Goal: Task Accomplishment & Management: Manage account settings

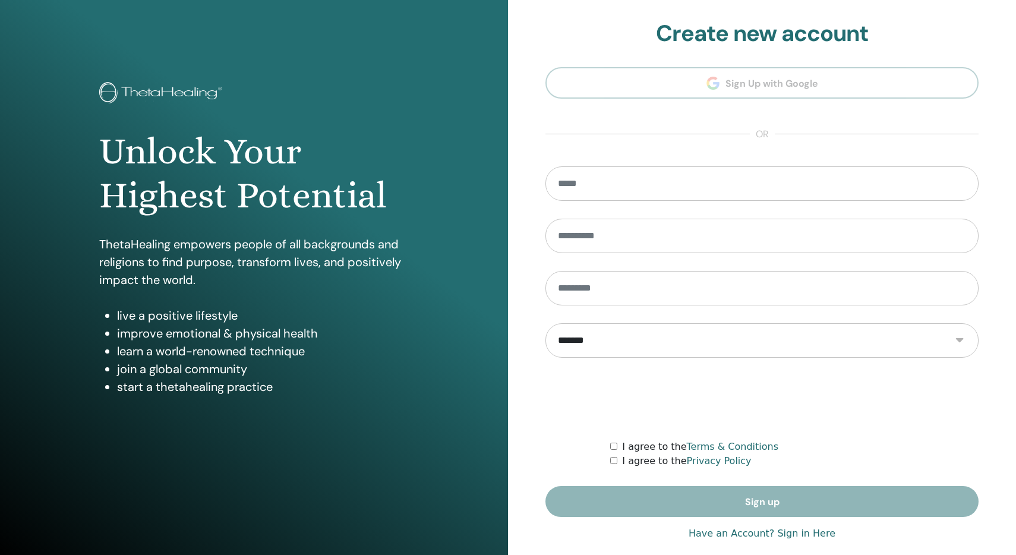
click at [795, 530] on link "Have an Account? Sign in Here" at bounding box center [762, 533] width 147 height 14
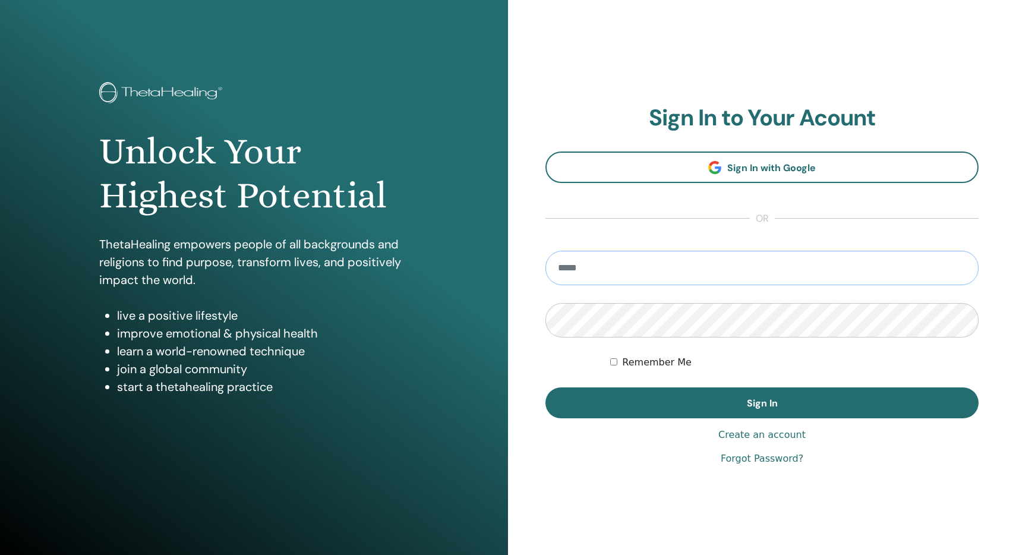
type input "**********"
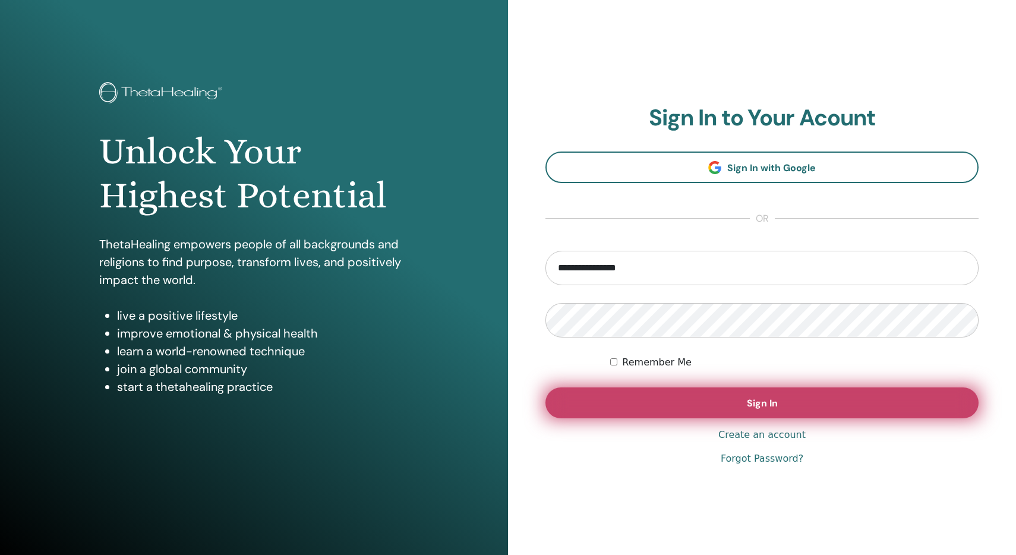
click at [727, 405] on button "Sign In" at bounding box center [761, 402] width 433 height 31
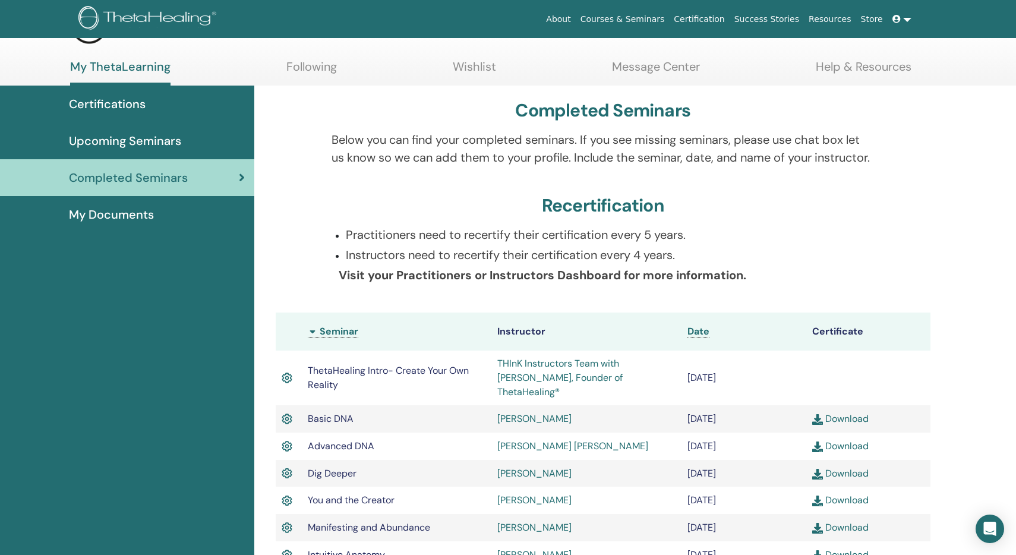
scroll to position [30, 0]
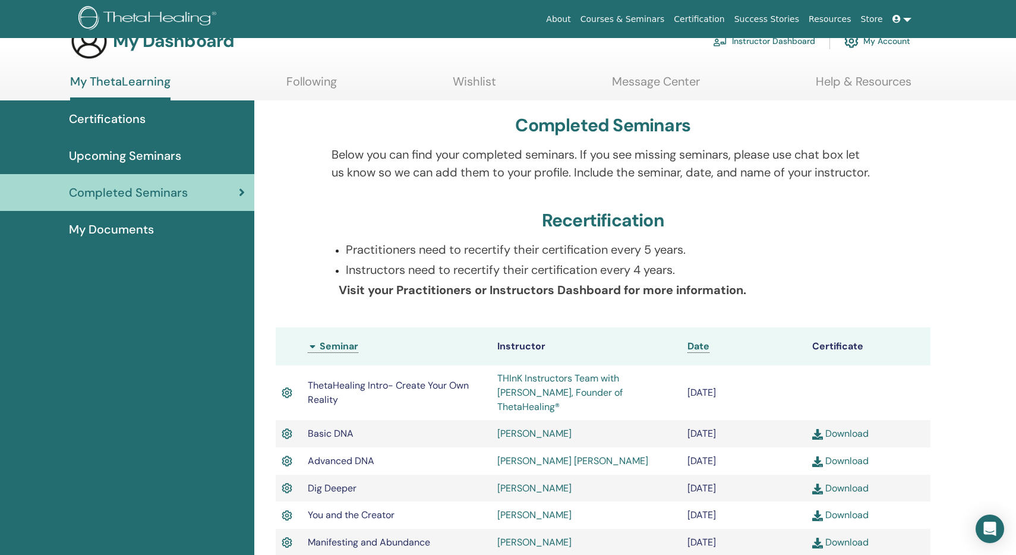
click at [637, 21] on link "Courses & Seminars" at bounding box center [623, 19] width 94 height 22
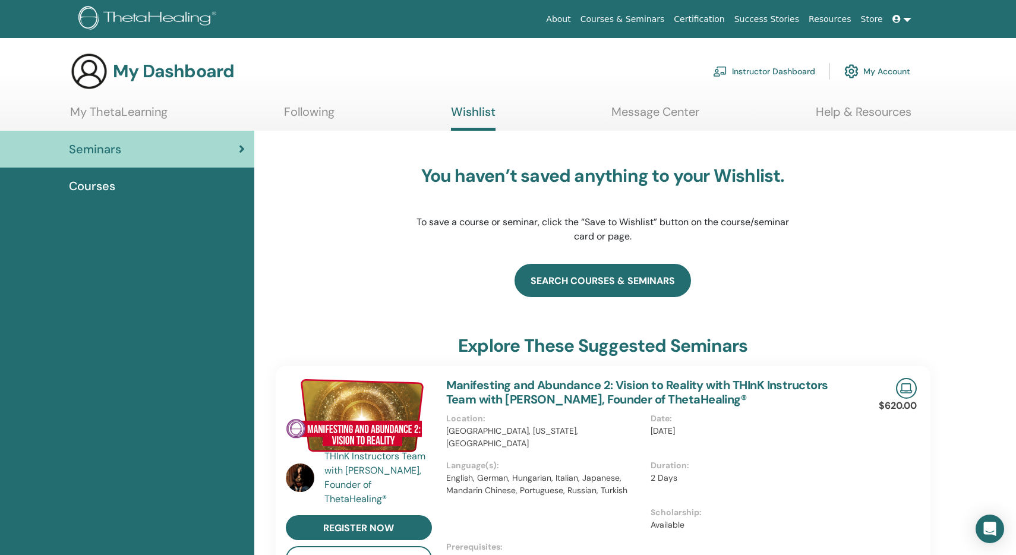
click at [619, 279] on link "search courses & seminars" at bounding box center [603, 280] width 176 height 33
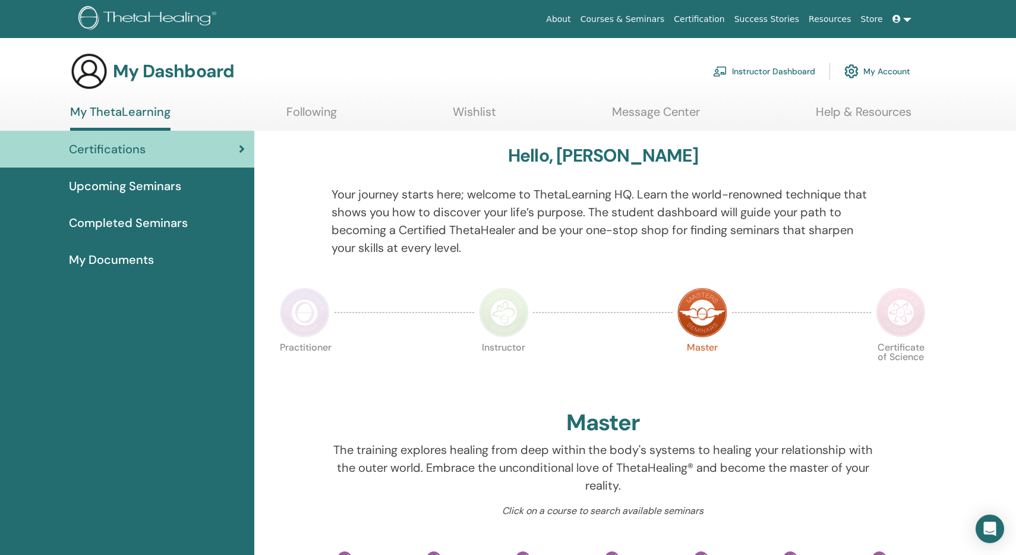
click at [163, 223] on span "Completed Seminars" at bounding box center [128, 223] width 119 height 18
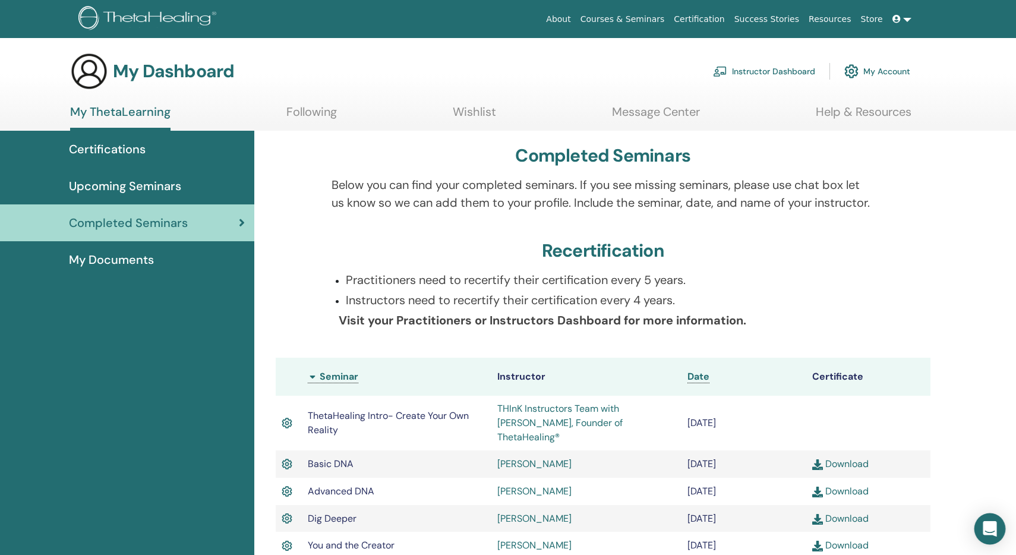
click at [981, 529] on div "Open Intercom Messenger" at bounding box center [989, 528] width 31 height 31
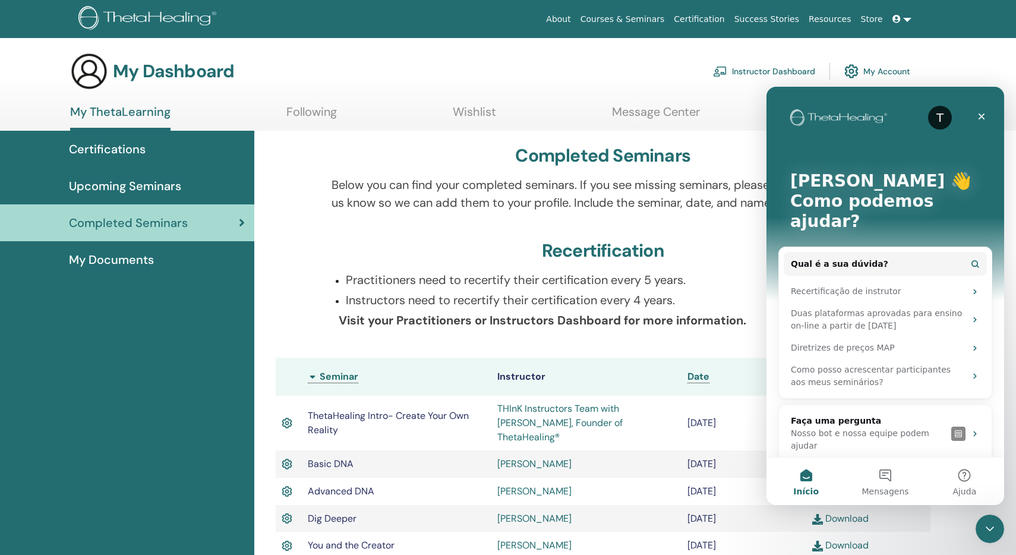
click at [981, 119] on icon "Fechar" at bounding box center [982, 117] width 10 height 10
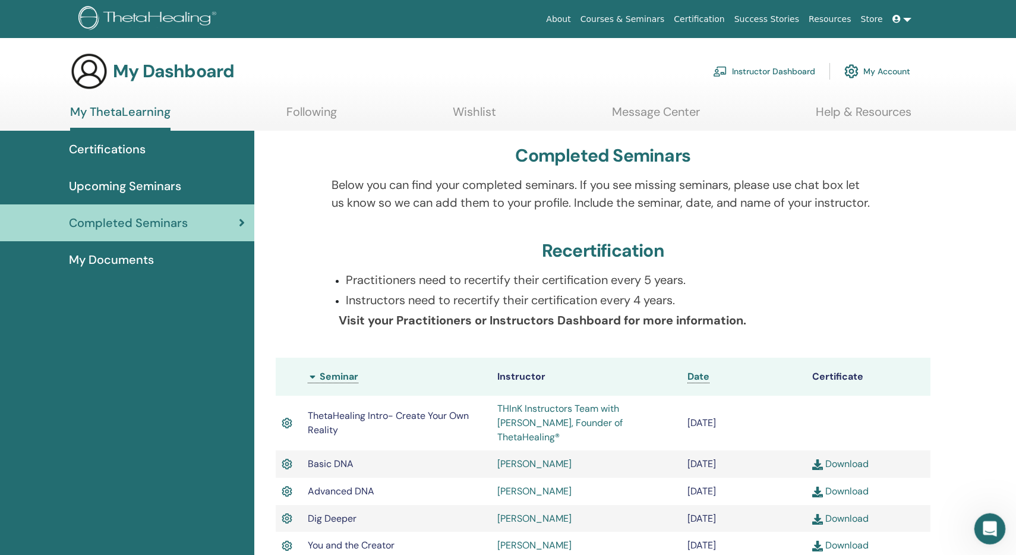
click at [993, 528] on icon "Abertura do Messenger da Intercom" at bounding box center [989, 527] width 20 height 20
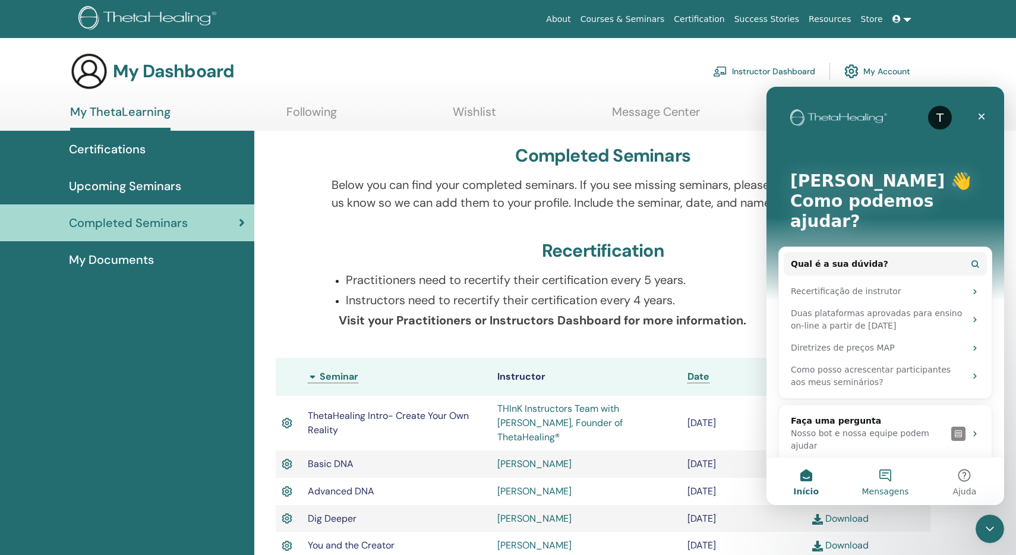
click at [886, 475] on button "Mensagens" at bounding box center [884, 481] width 79 height 48
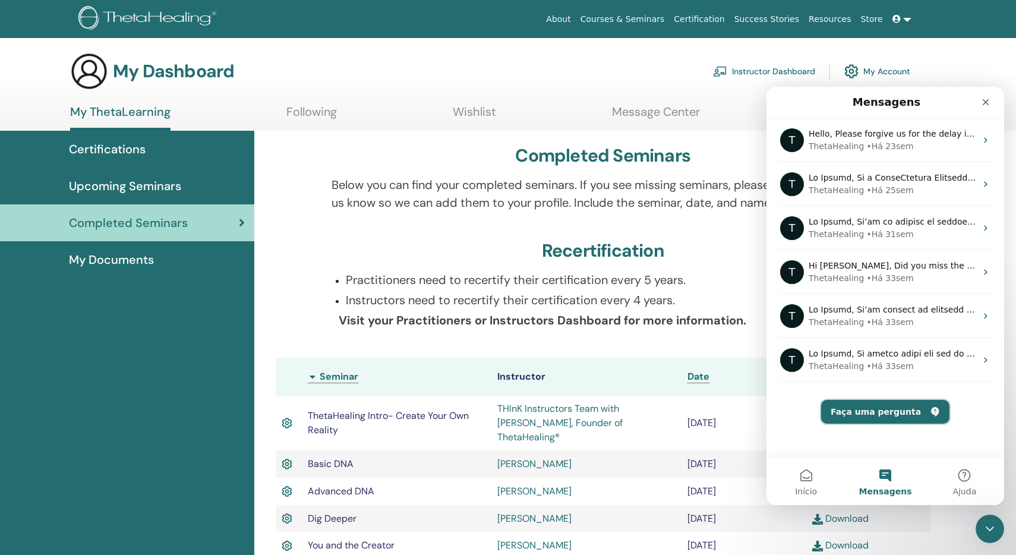
click at [885, 418] on button "Faça uma pergunta" at bounding box center [885, 412] width 128 height 24
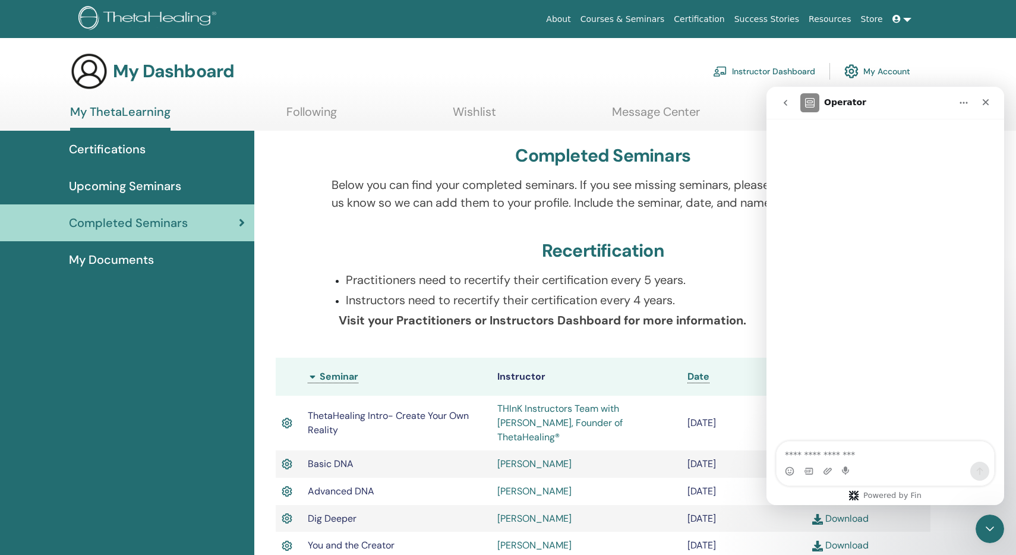
type textarea "*"
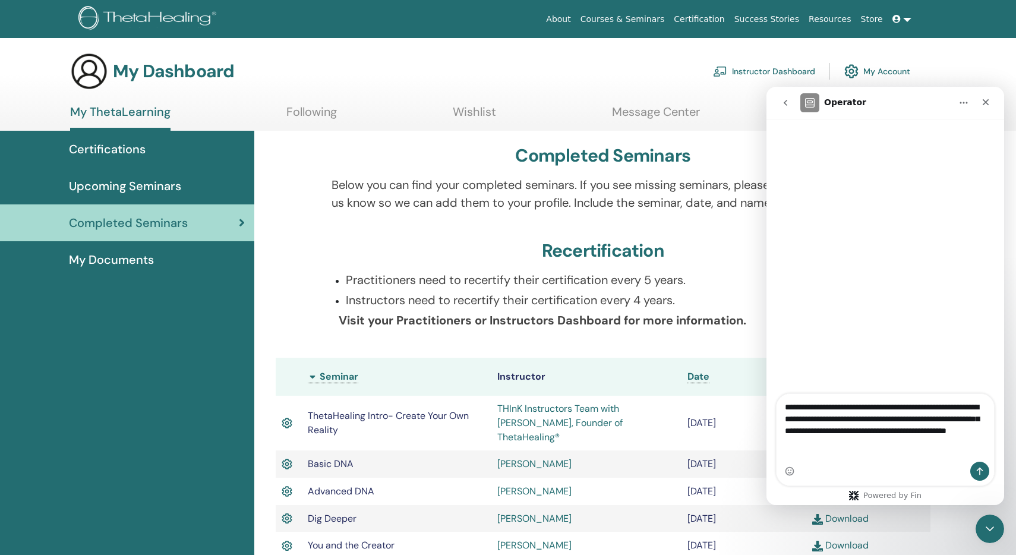
click at [837, 430] on textarea "**********" at bounding box center [885, 422] width 217 height 56
click at [939, 442] on textarea "**********" at bounding box center [885, 422] width 217 height 56
click at [977, 450] on textarea "**********" at bounding box center [885, 422] width 217 height 56
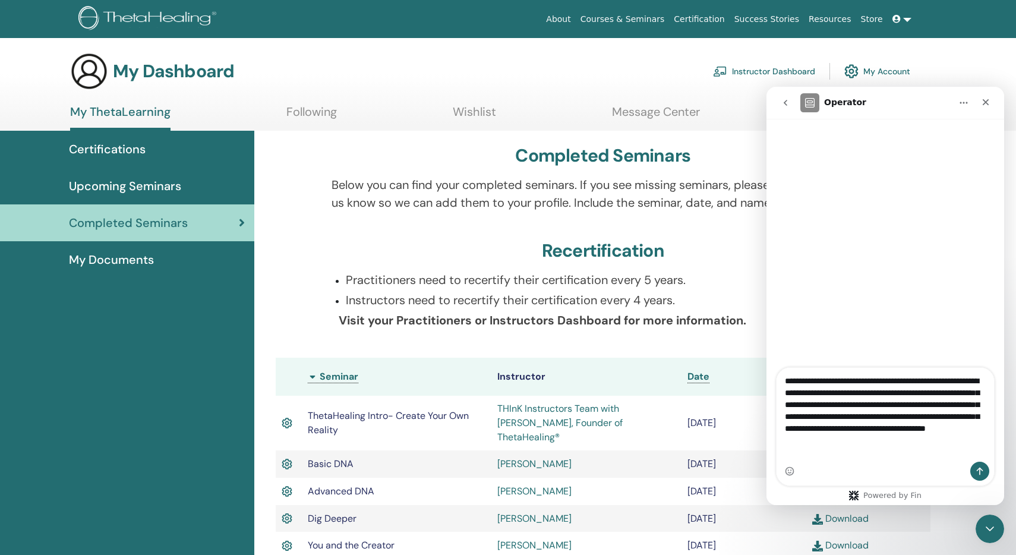
type textarea "**********"
click at [983, 472] on icon "Enviar uma mensagem" at bounding box center [980, 471] width 10 height 10
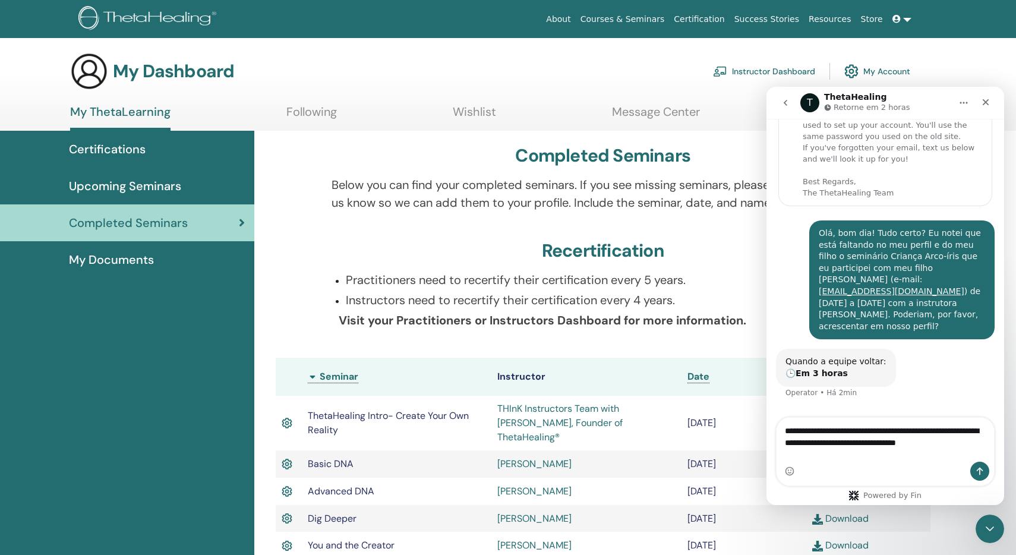
scroll to position [62, 0]
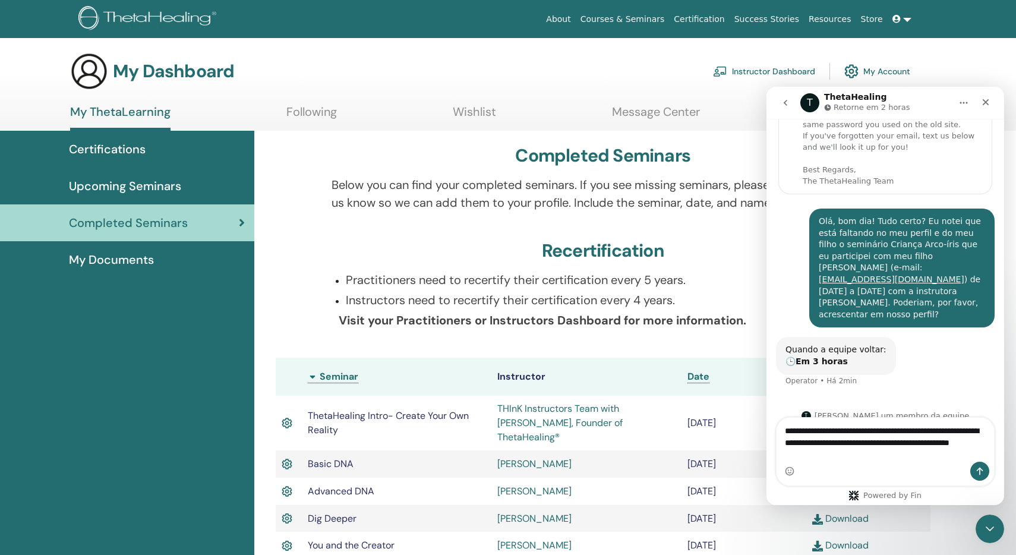
type textarea "**********"
click at [984, 470] on button "Enviar uma mensagem" at bounding box center [979, 471] width 19 height 19
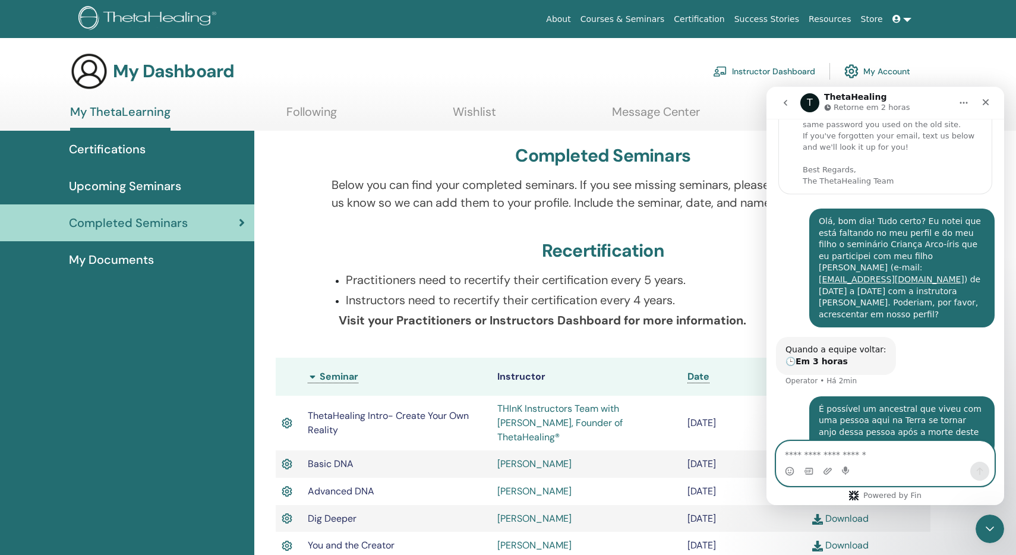
scroll to position [96, 0]
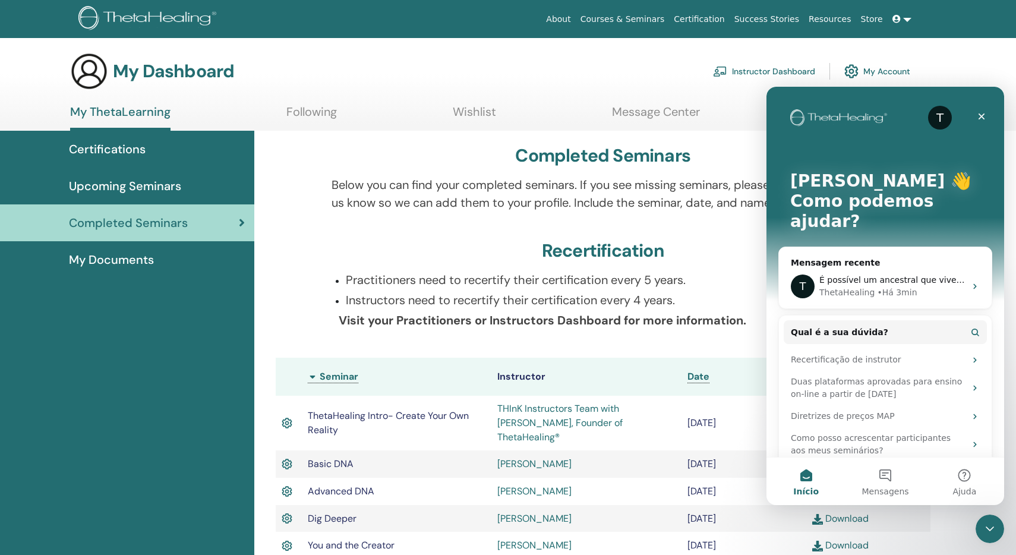
click at [313, 298] on div at bounding box center [295, 307] width 56 height 72
click at [983, 115] on icon "Fechar" at bounding box center [982, 116] width 7 height 7
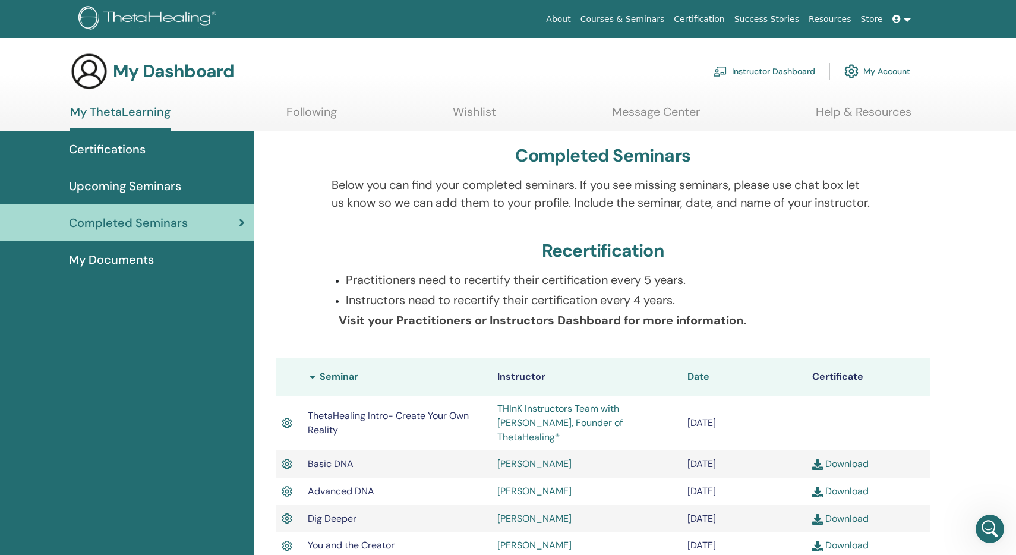
scroll to position [0, 0]
click at [157, 144] on div "Certifications" at bounding box center [127, 149] width 235 height 18
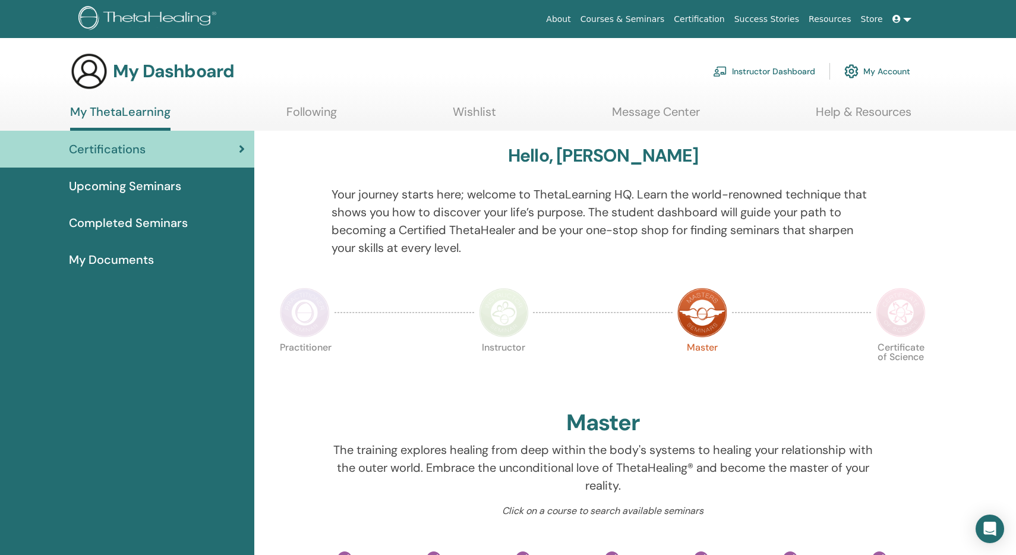
click at [755, 70] on link "Instructor Dashboard" at bounding box center [764, 71] width 102 height 26
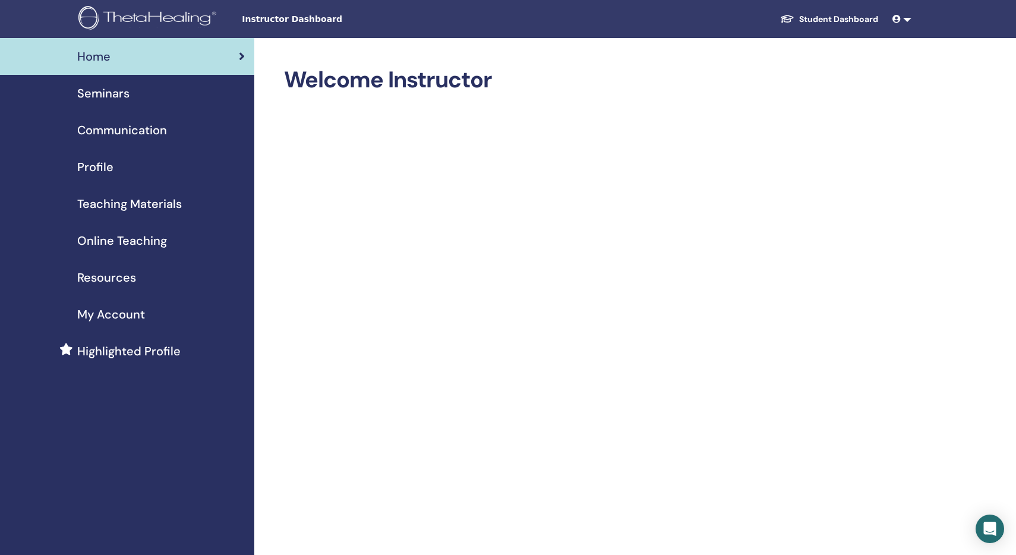
click at [154, 238] on span "Online Teaching" at bounding box center [122, 241] width 90 height 18
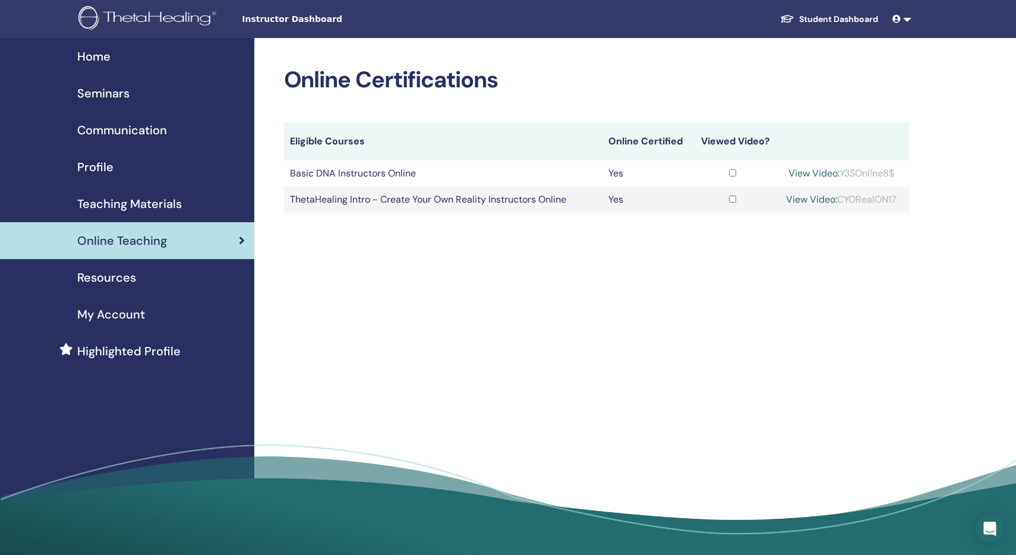
click at [873, 170] on div "View Video: Y3SOnl!ne8$" at bounding box center [842, 173] width 124 height 14
click at [134, 275] on span "Resources" at bounding box center [106, 278] width 59 height 18
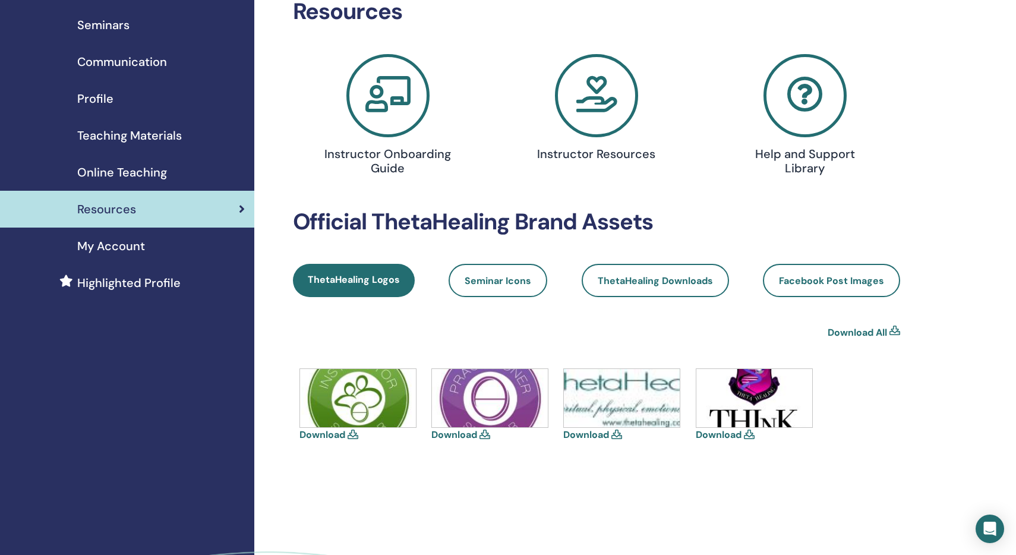
scroll to position [83, 0]
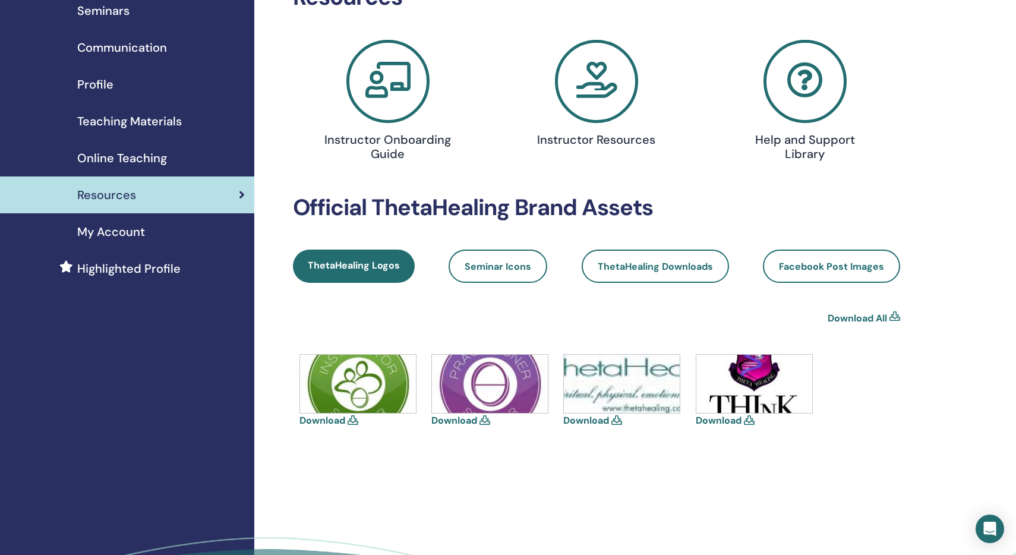
click at [396, 86] on icon at bounding box center [387, 81] width 83 height 83
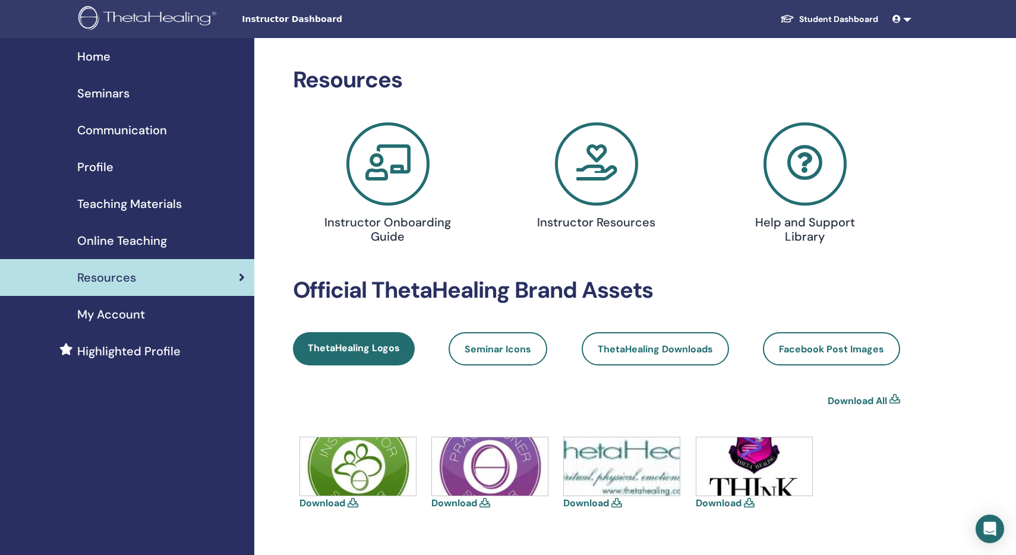
scroll to position [83, 0]
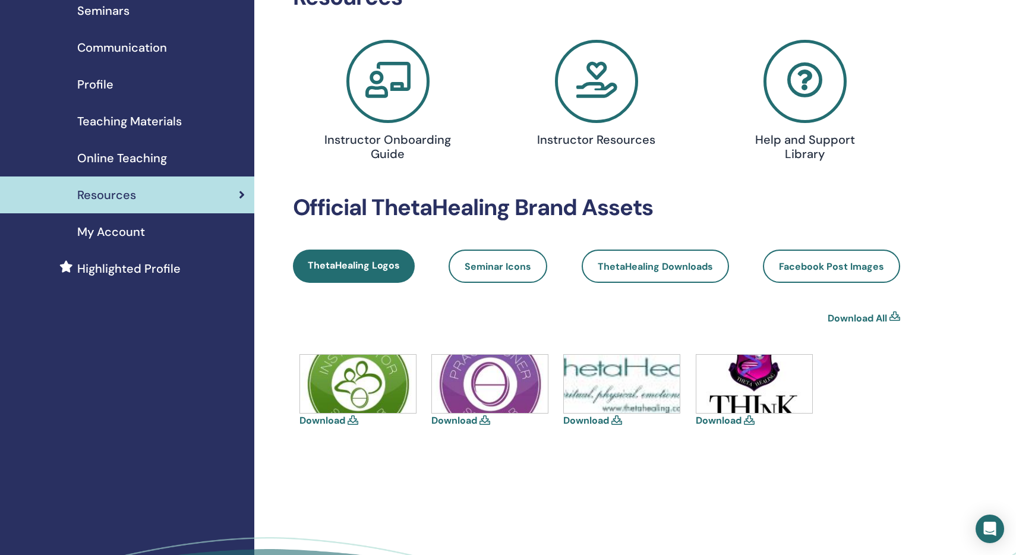
click at [621, 86] on icon at bounding box center [596, 81] width 83 height 83
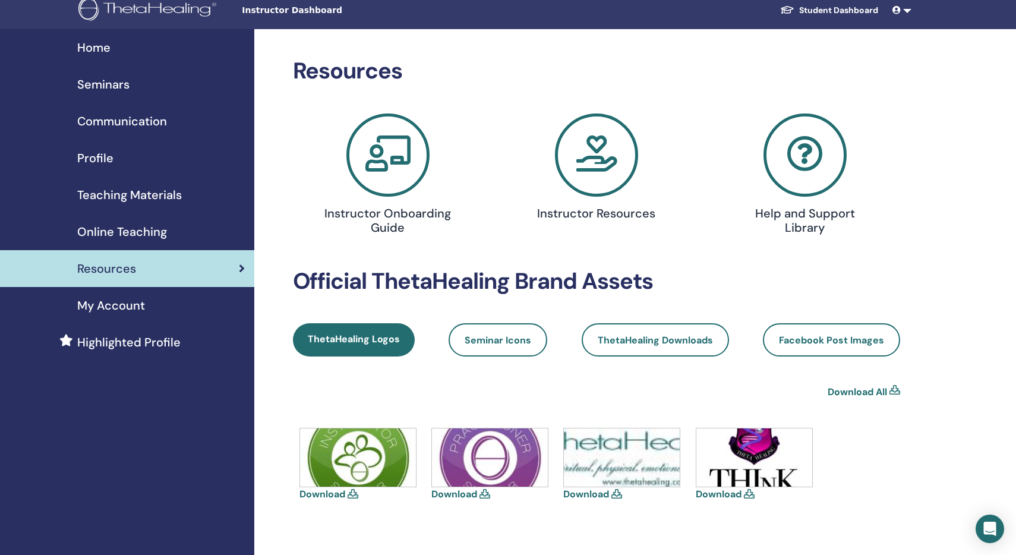
scroll to position [-1, 0]
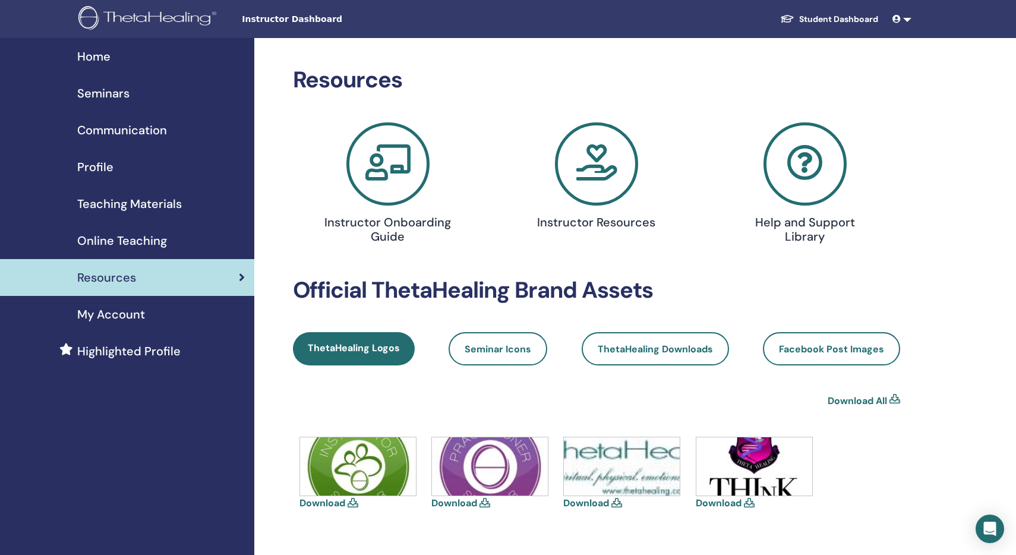
click at [116, 85] on span "Seminars" at bounding box center [103, 93] width 52 height 18
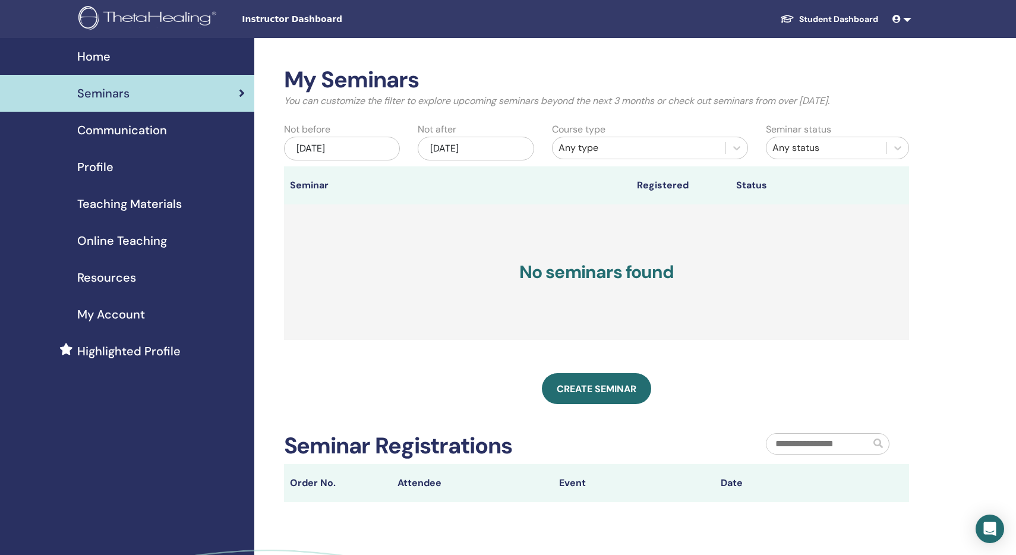
click at [360, 147] on div "Jun/15, 2025" at bounding box center [342, 149] width 116 height 24
click at [401, 177] on span "Next Month" at bounding box center [401, 177] width 0 height 12
click at [403, 173] on button "Next Month" at bounding box center [402, 177] width 19 height 19
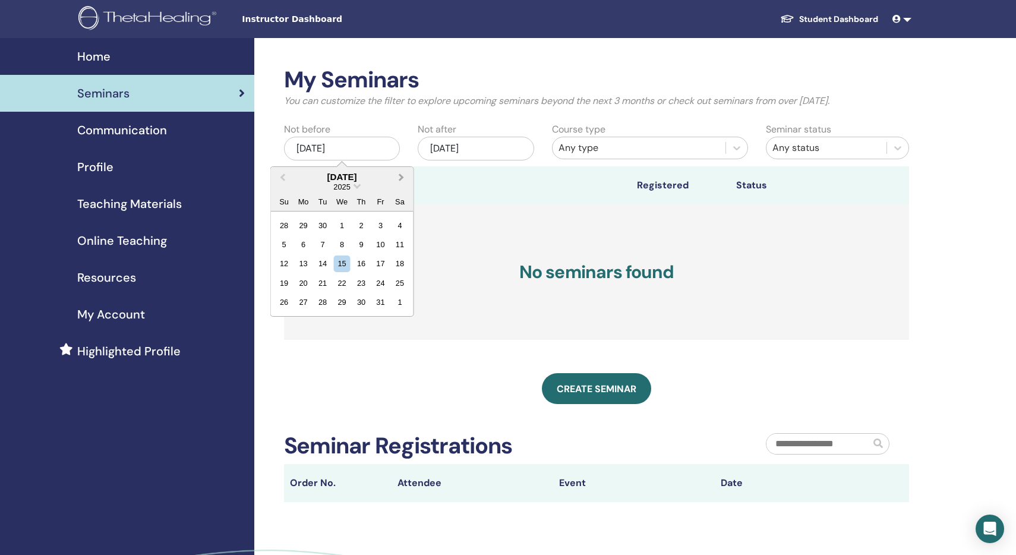
click at [403, 173] on button "Next Month" at bounding box center [402, 177] width 19 height 19
click at [280, 177] on button "Previous Month" at bounding box center [281, 177] width 19 height 19
click at [383, 245] on div "10" at bounding box center [380, 244] width 16 height 16
click at [509, 149] on div "[DATE]" at bounding box center [476, 149] width 116 height 24
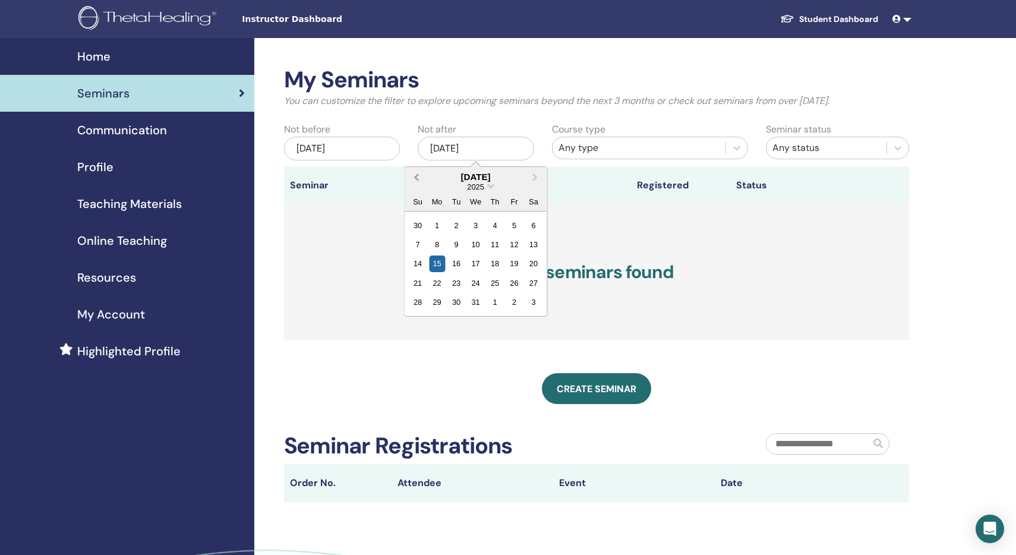
click at [412, 175] on button "Previous Month" at bounding box center [415, 177] width 19 height 19
click at [416, 260] on div "12" at bounding box center [418, 263] width 16 height 16
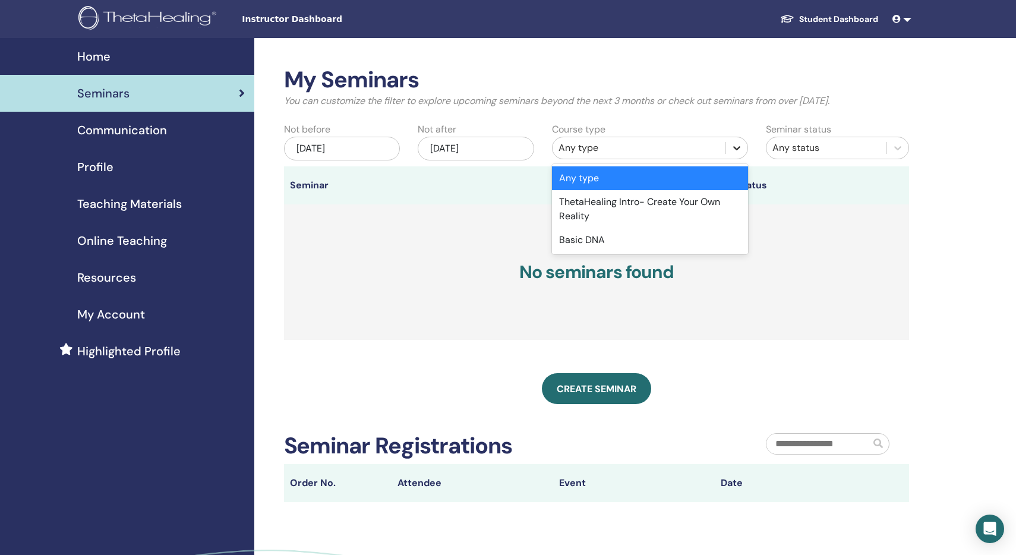
click at [736, 150] on icon at bounding box center [737, 148] width 12 height 12
click at [649, 244] on div "Basic DNA" at bounding box center [650, 240] width 197 height 24
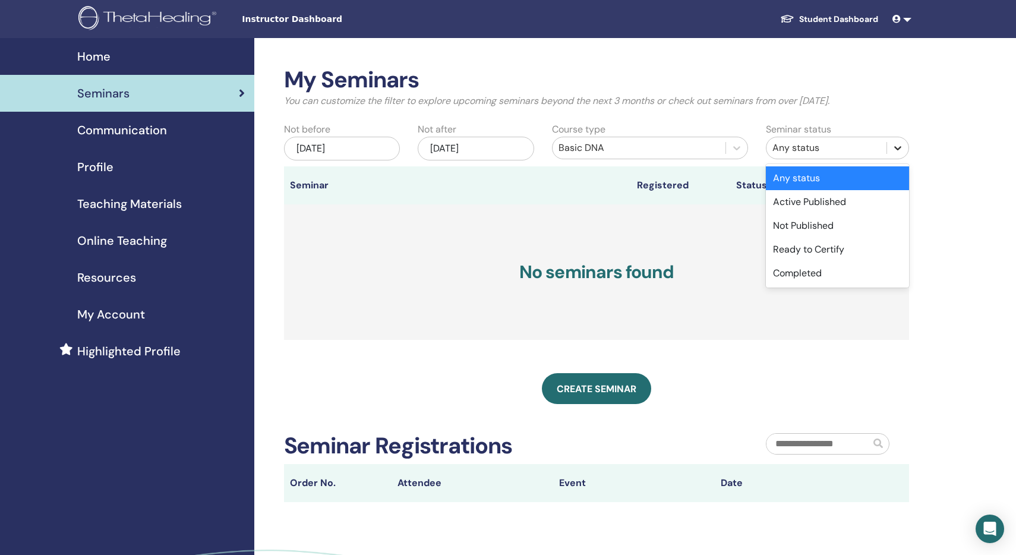
click at [897, 150] on icon at bounding box center [898, 148] width 12 height 12
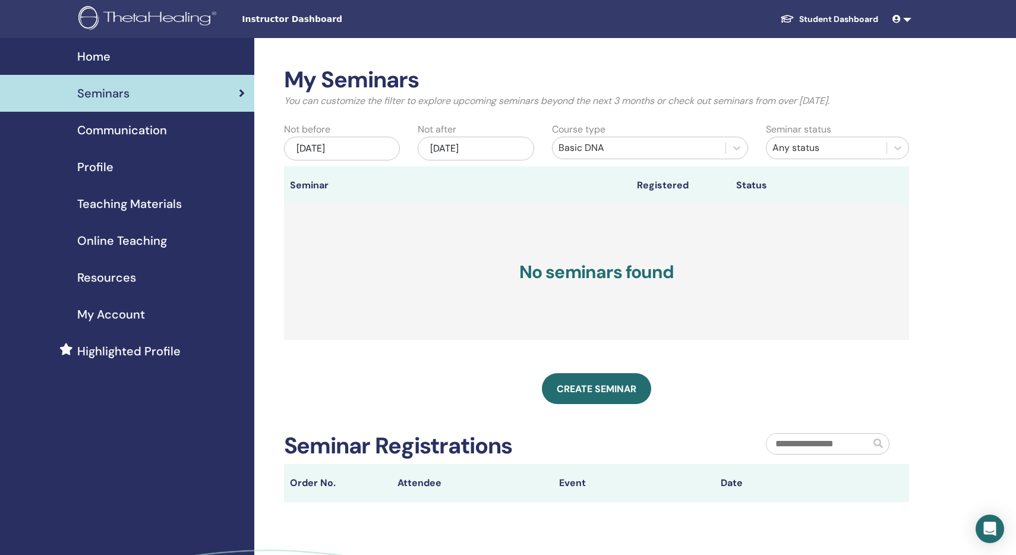
click at [943, 120] on div "My Seminars You can customize the filter to explore upcoming seminars beyond th…" at bounding box center [635, 353] width 762 height 630
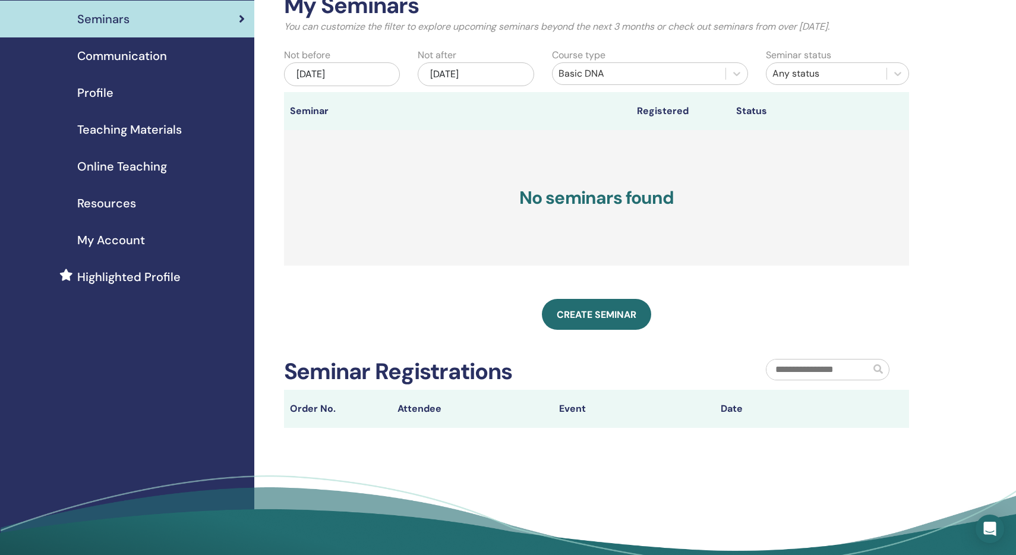
scroll to position [89, 0]
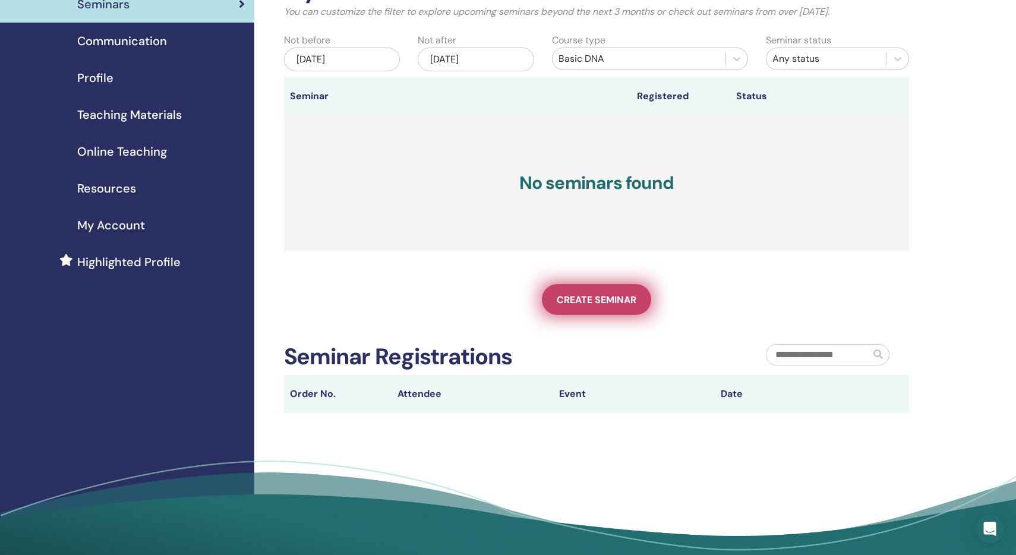
click at [619, 300] on span "Create seminar" at bounding box center [597, 300] width 80 height 12
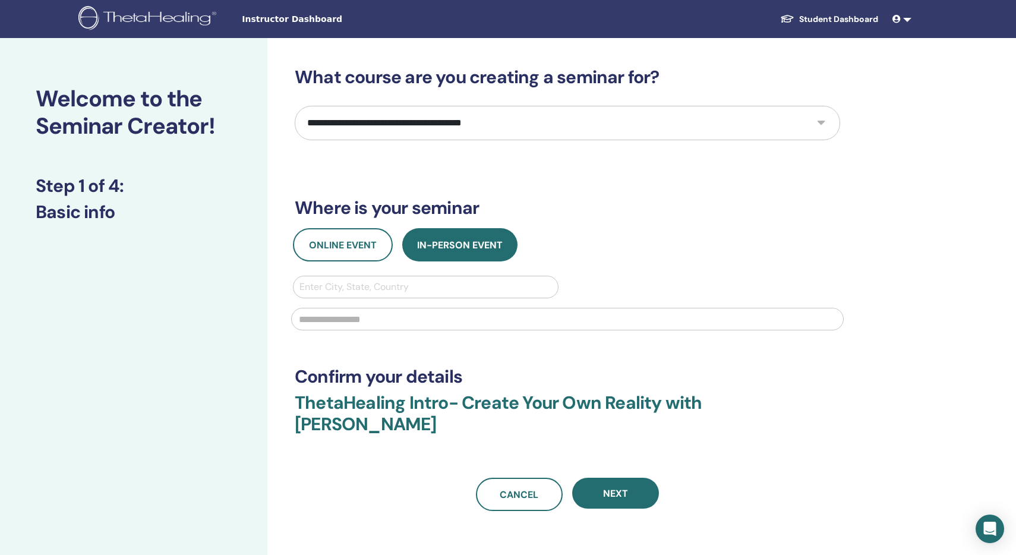
click at [315, 264] on div "Online Event In-Person Event Enter City, State, Country" at bounding box center [567, 282] width 563 height 109
click at [323, 251] on span "Online Event" at bounding box center [343, 245] width 68 height 12
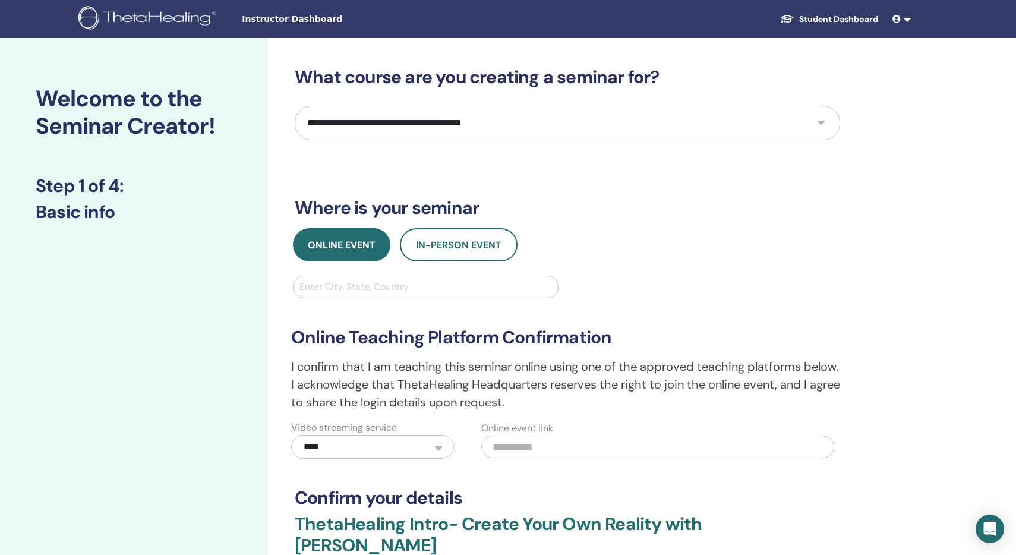
select select "*"
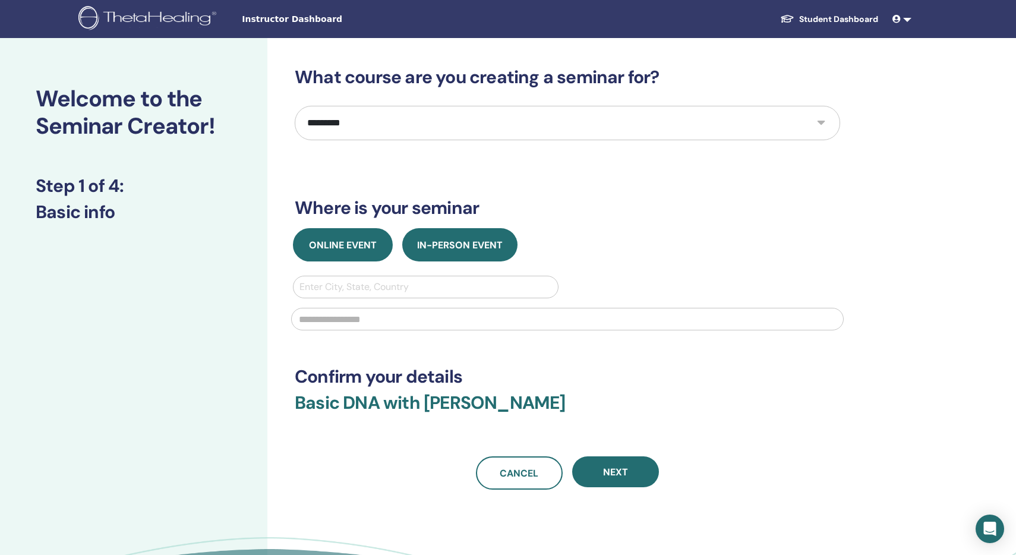
click at [351, 241] on span "Online Event" at bounding box center [343, 245] width 68 height 12
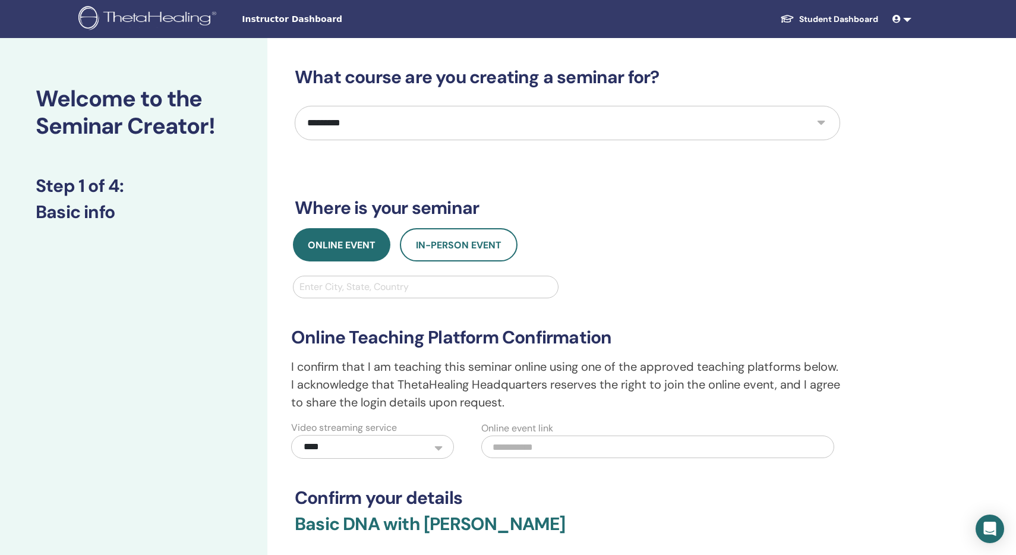
click at [517, 447] on input "text" at bounding box center [657, 446] width 353 height 23
paste input "**********"
type input "**********"
click at [741, 282] on div "**********" at bounding box center [567, 367] width 567 height 183
click at [418, 289] on div at bounding box center [425, 287] width 253 height 17
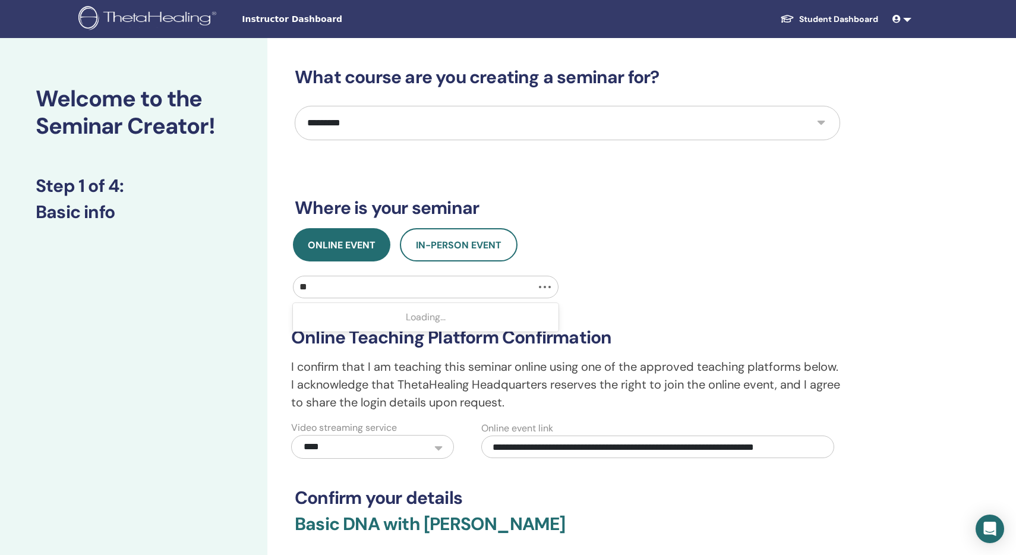
type input "*"
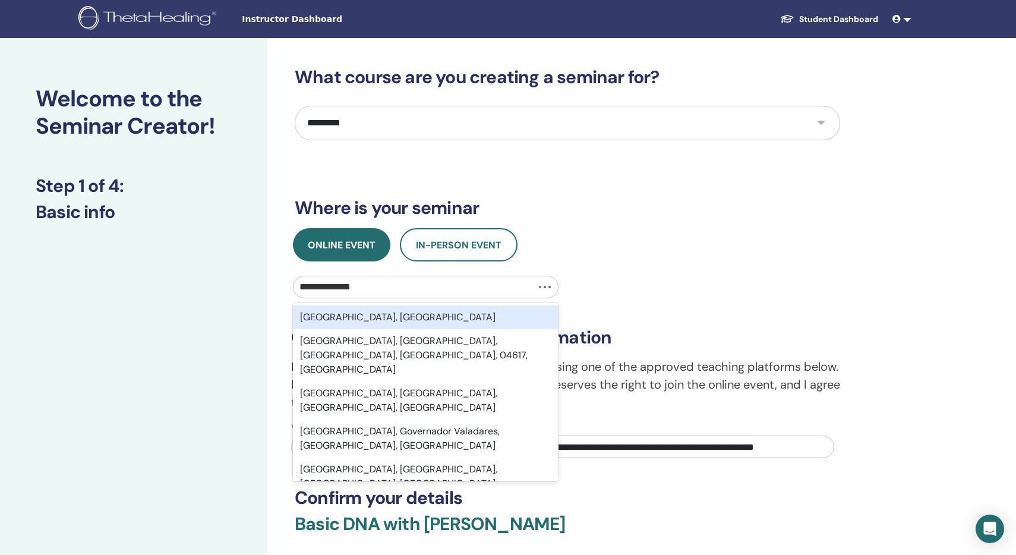
type input "**********"
click at [411, 317] on div "São Paulo, BRA" at bounding box center [426, 317] width 266 height 24
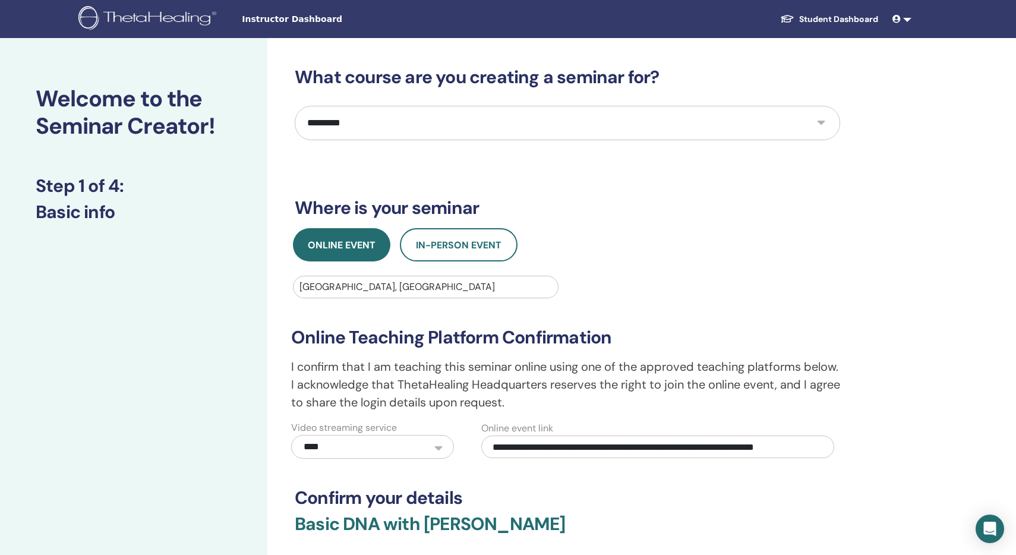
click at [620, 271] on div "**********" at bounding box center [567, 343] width 563 height 231
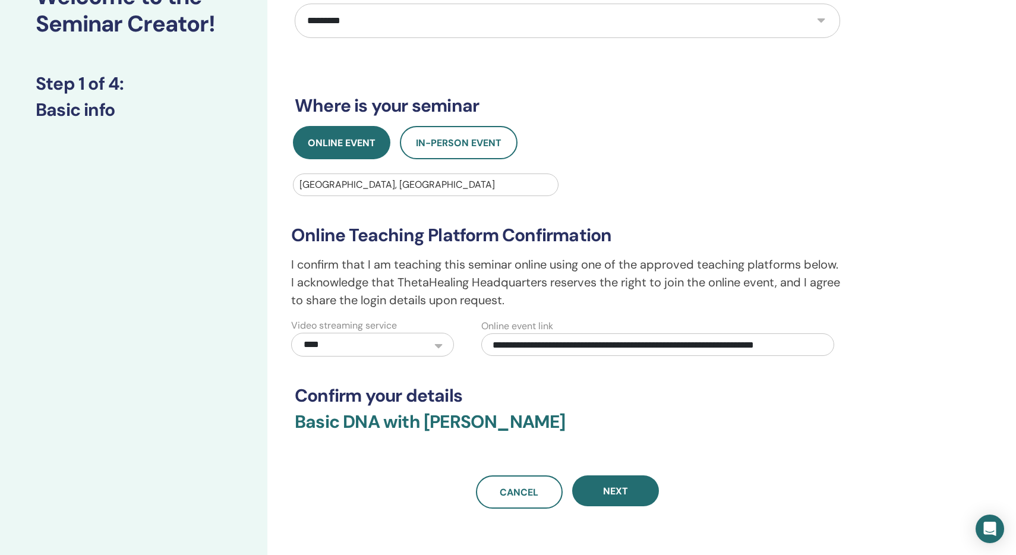
scroll to position [106, 0]
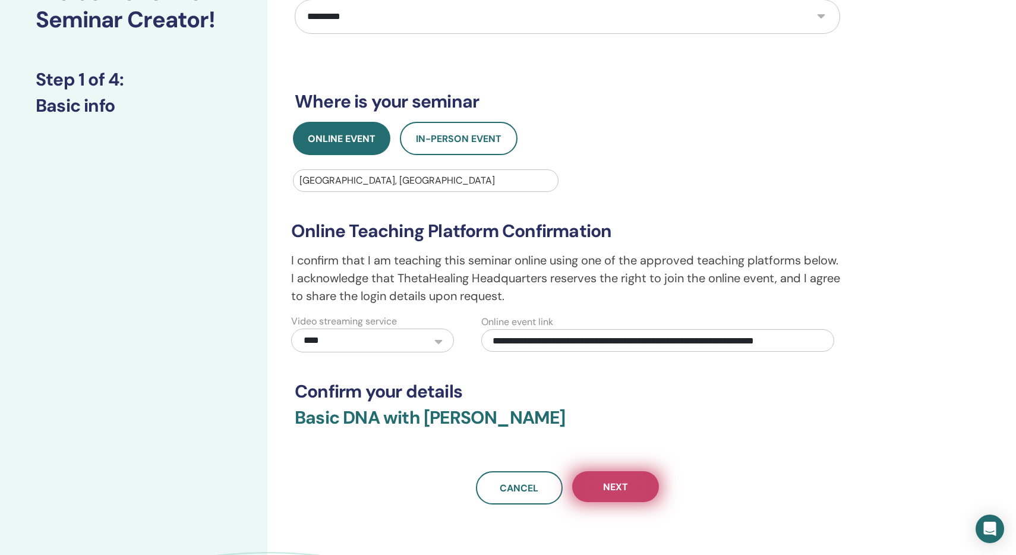
click at [634, 490] on button "Next" at bounding box center [615, 486] width 87 height 31
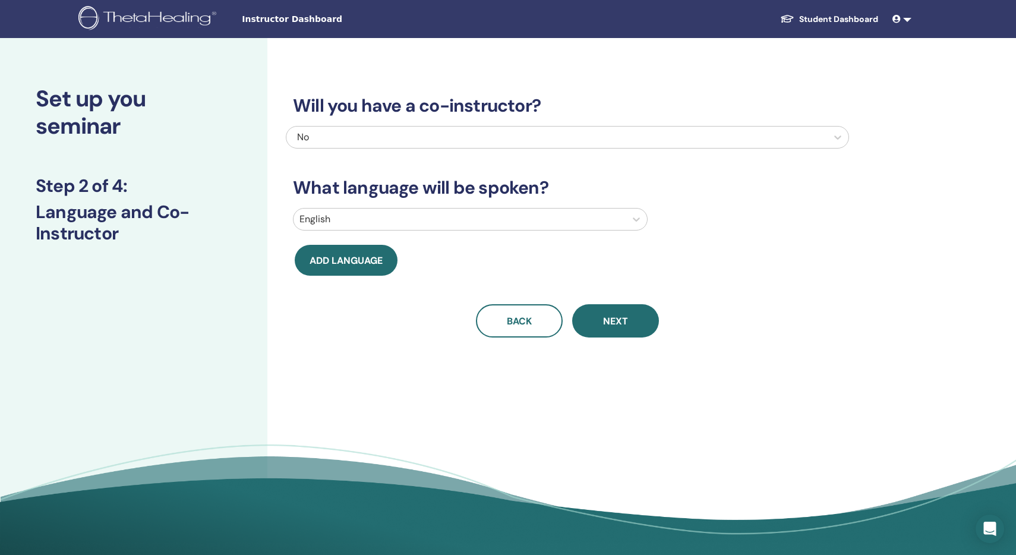
scroll to position [0, 0]
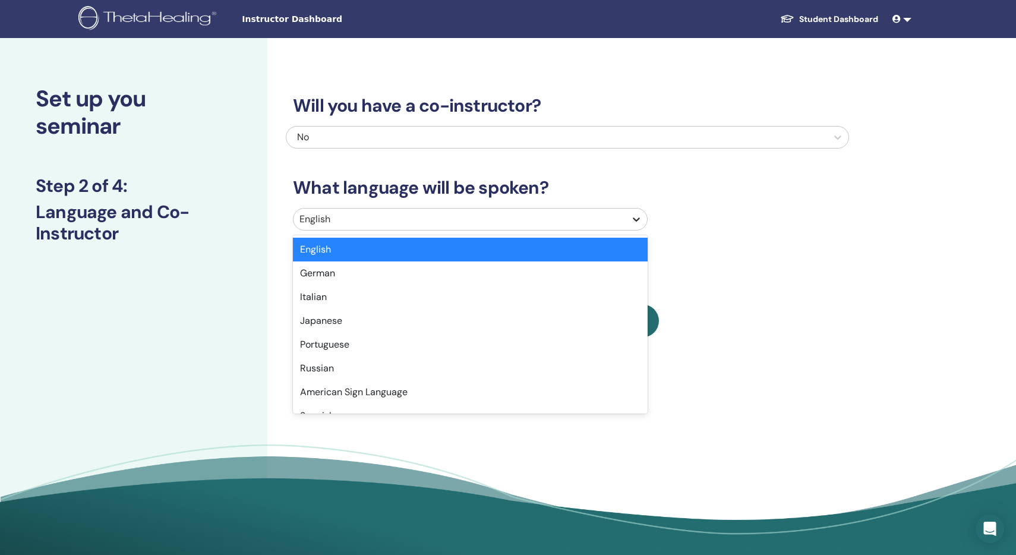
click at [642, 223] on icon at bounding box center [636, 219] width 12 height 12
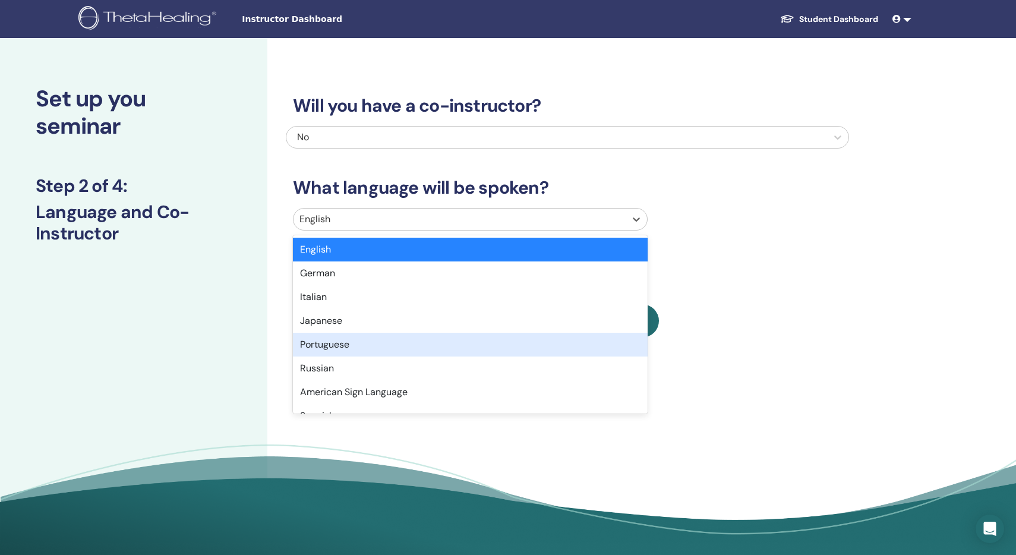
click at [371, 350] on div "Portuguese" at bounding box center [470, 345] width 355 height 24
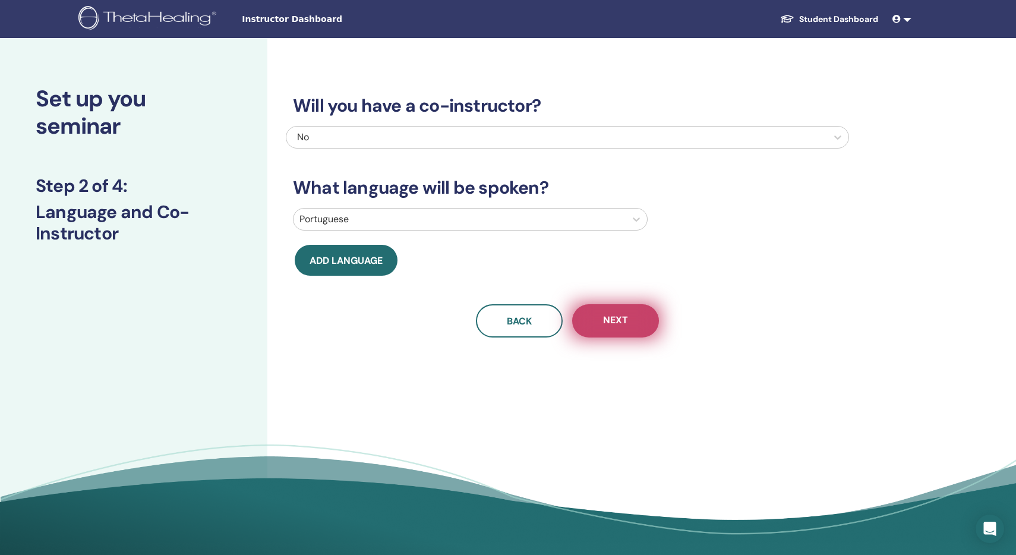
click at [633, 329] on button "Next" at bounding box center [615, 320] width 87 height 33
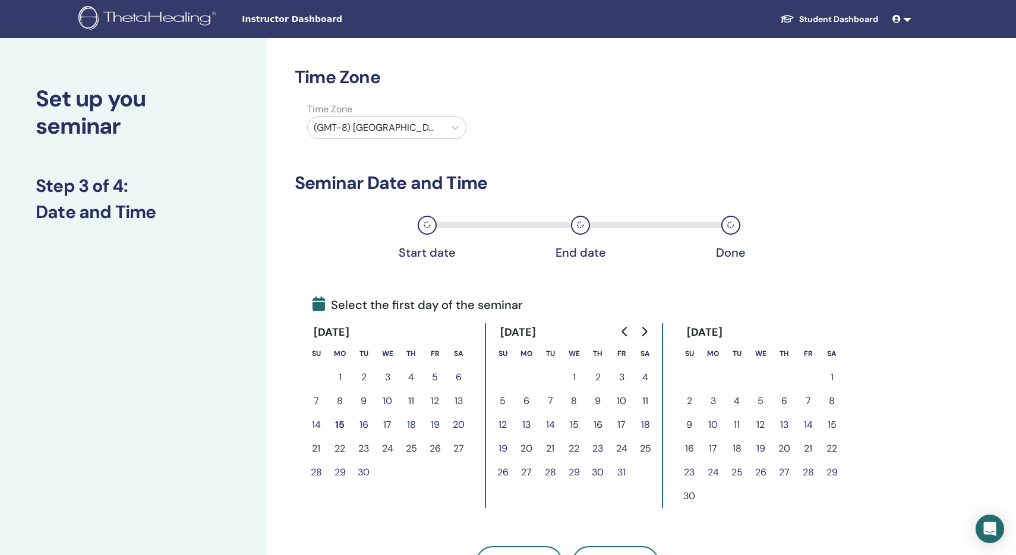
click at [620, 400] on button "10" at bounding box center [622, 401] width 24 height 24
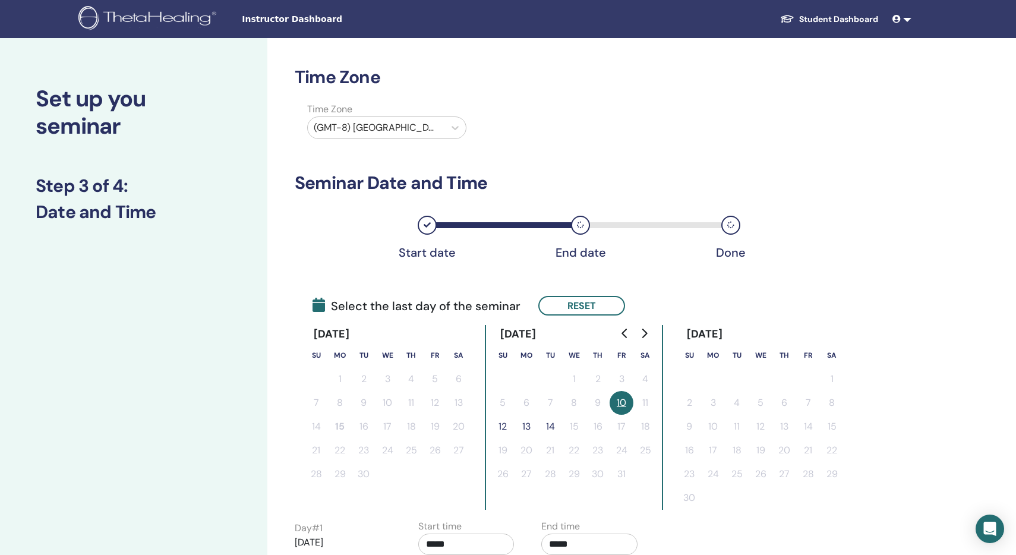
click at [500, 425] on button "12" at bounding box center [503, 427] width 24 height 24
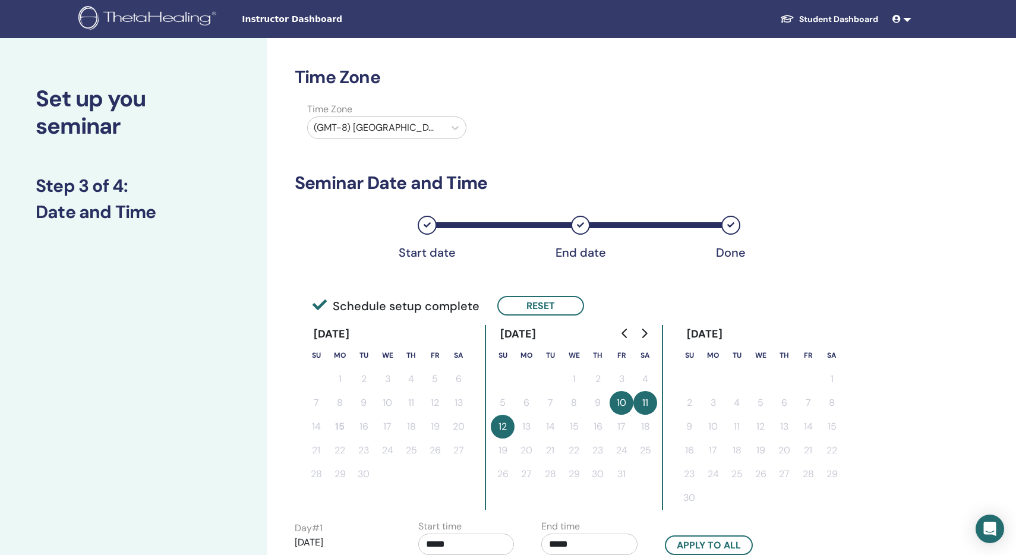
click at [900, 223] on div "Time Zone Time Zone (GMT-8) US/Alaska Seminar Date and Time Start date End date…" at bounding box center [605, 458] width 677 height 840
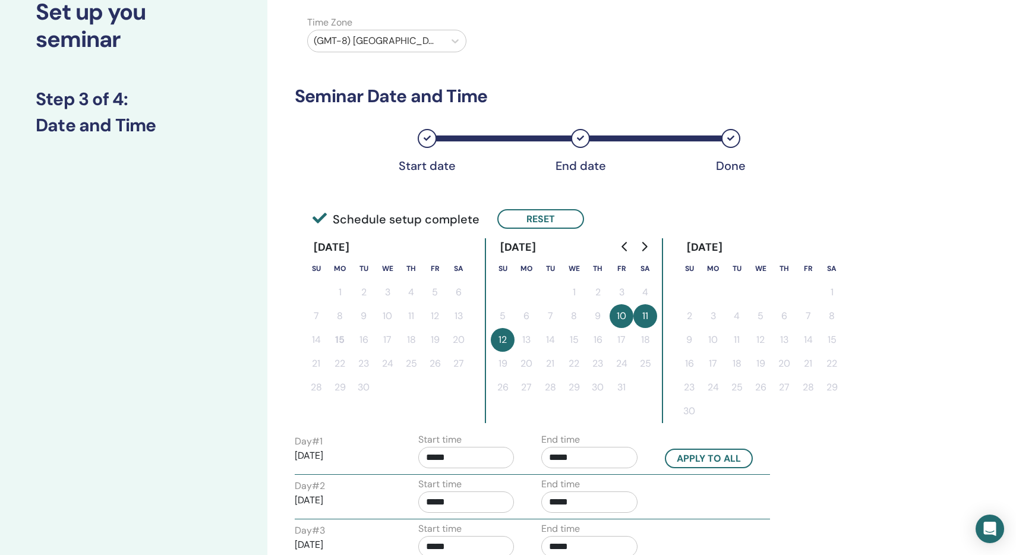
scroll to position [89, 0]
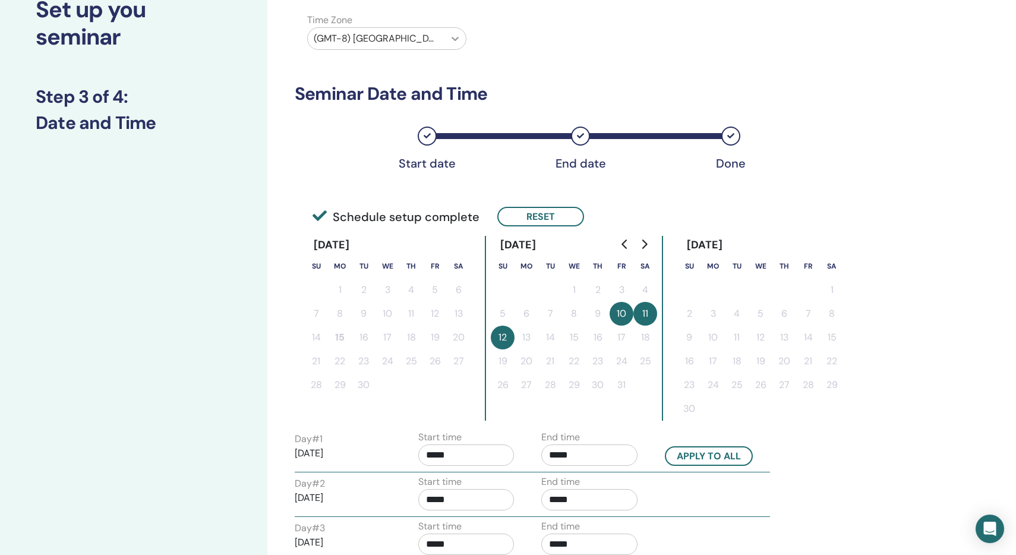
click at [456, 36] on icon at bounding box center [455, 39] width 12 height 12
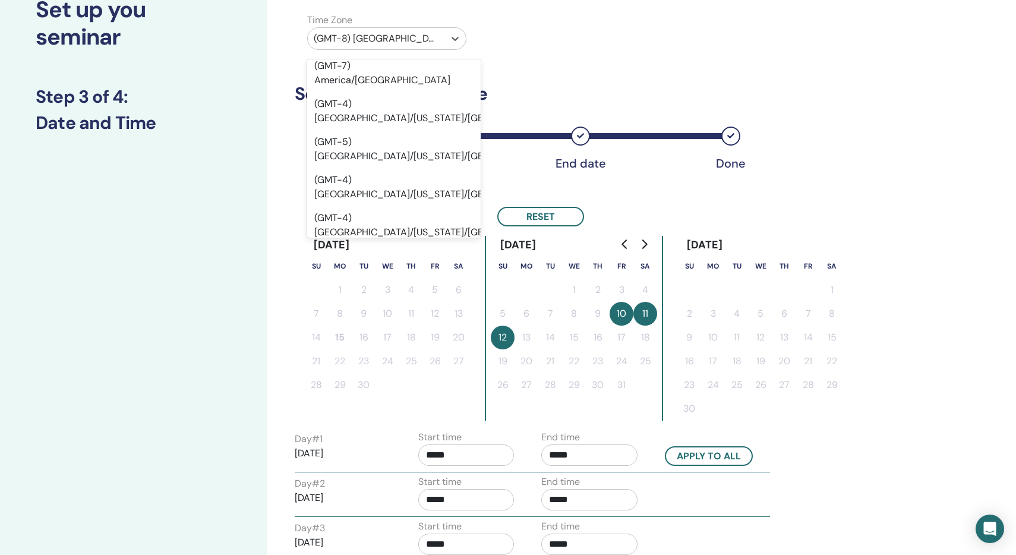
scroll to position [5973, 0]
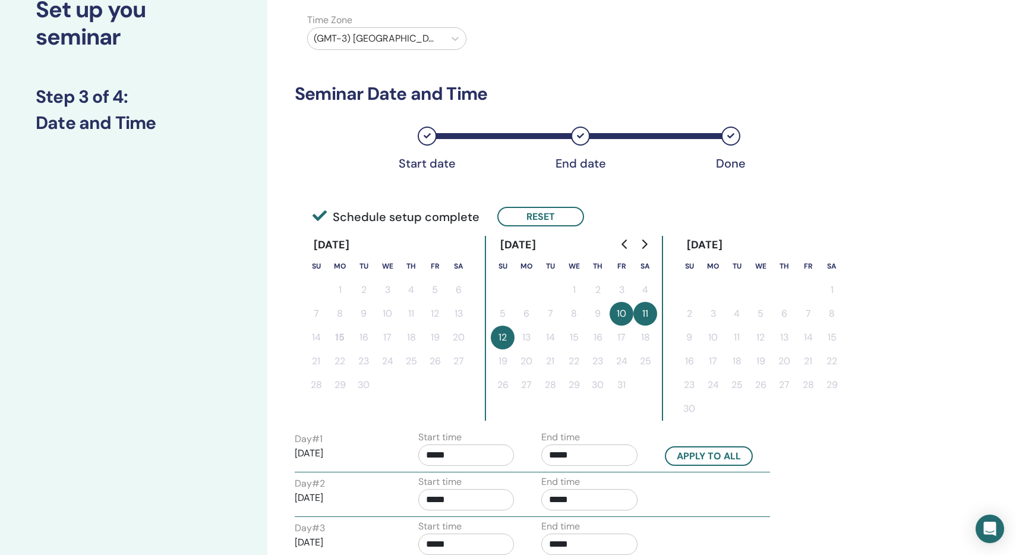
click at [872, 168] on div "Time Zone Time Zone (GMT-3) America/Sao Paulo Seminar Date and Time Start date …" at bounding box center [605, 369] width 677 height 840
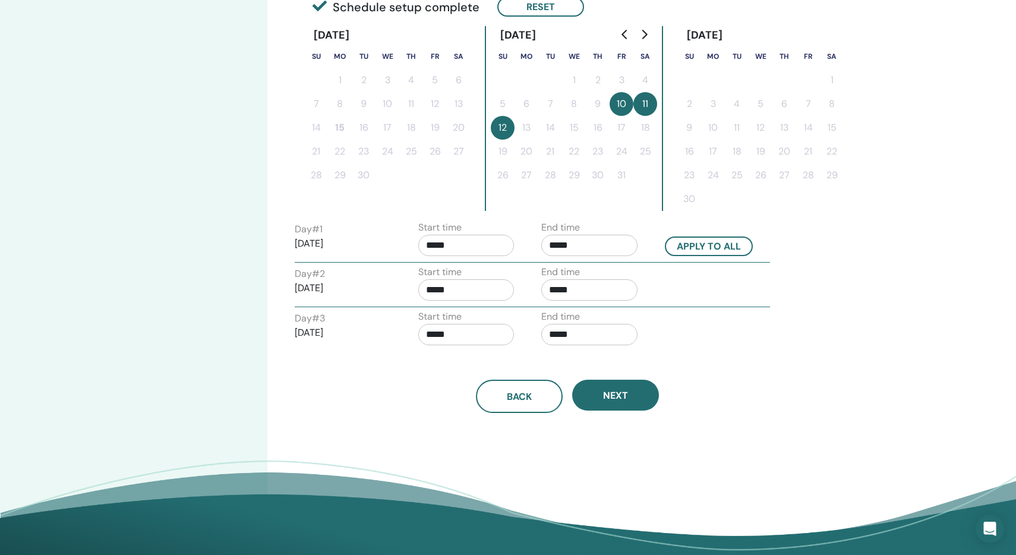
scroll to position [365, 0]
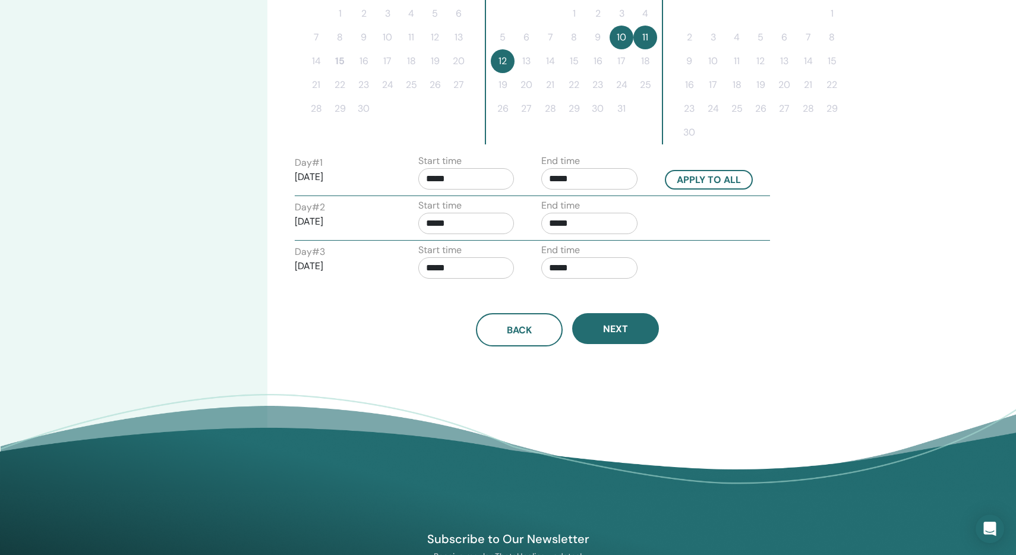
click at [477, 180] on input "*****" at bounding box center [466, 178] width 96 height 21
click at [479, 211] on span "▲" at bounding box center [479, 209] width 24 height 24
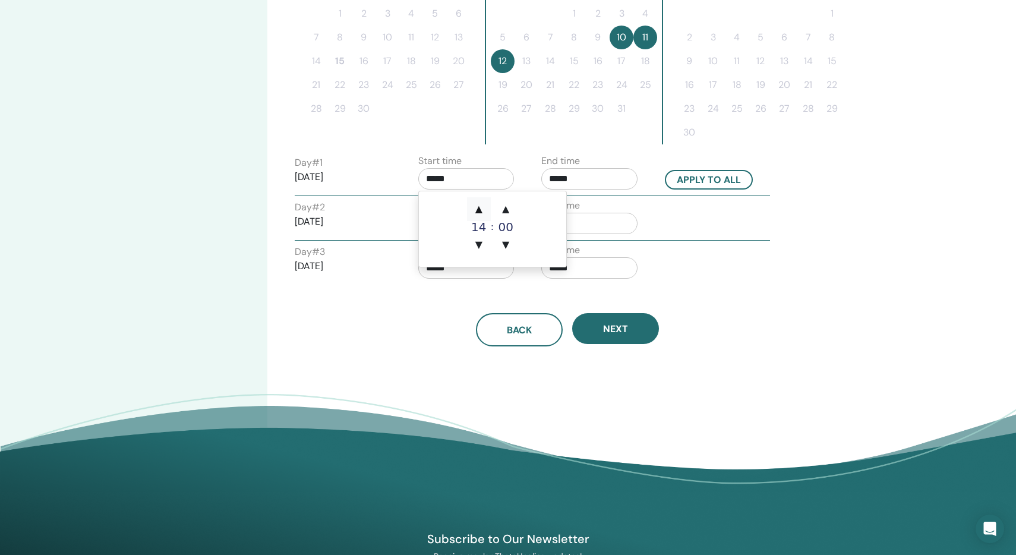
click at [479, 211] on span "▲" at bounding box center [479, 209] width 24 height 24
click at [481, 242] on span "▼" at bounding box center [479, 245] width 24 height 24
type input "*****"
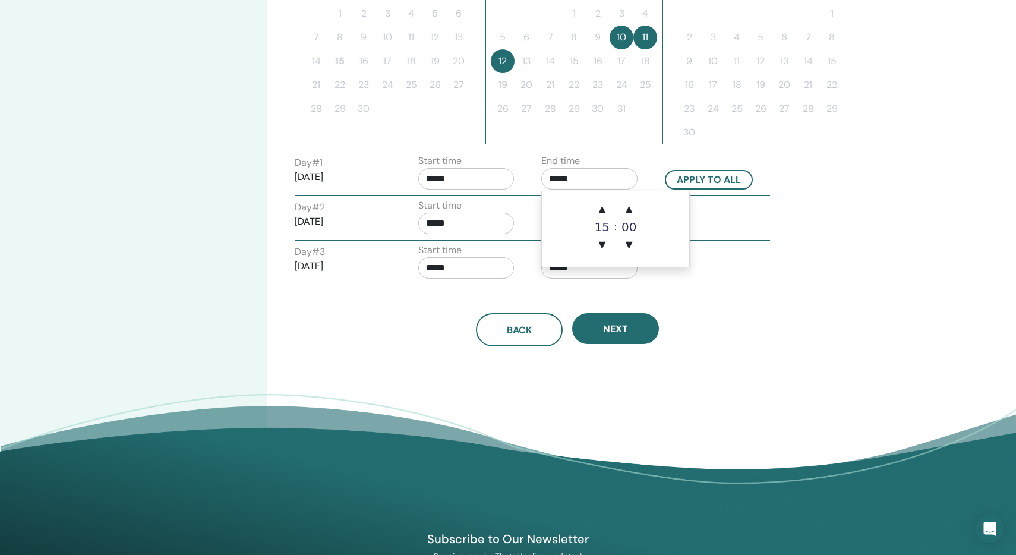
click at [578, 175] on input "*****" at bounding box center [589, 178] width 96 height 21
click at [602, 209] on span "▲" at bounding box center [602, 209] width 24 height 24
type input "*****"
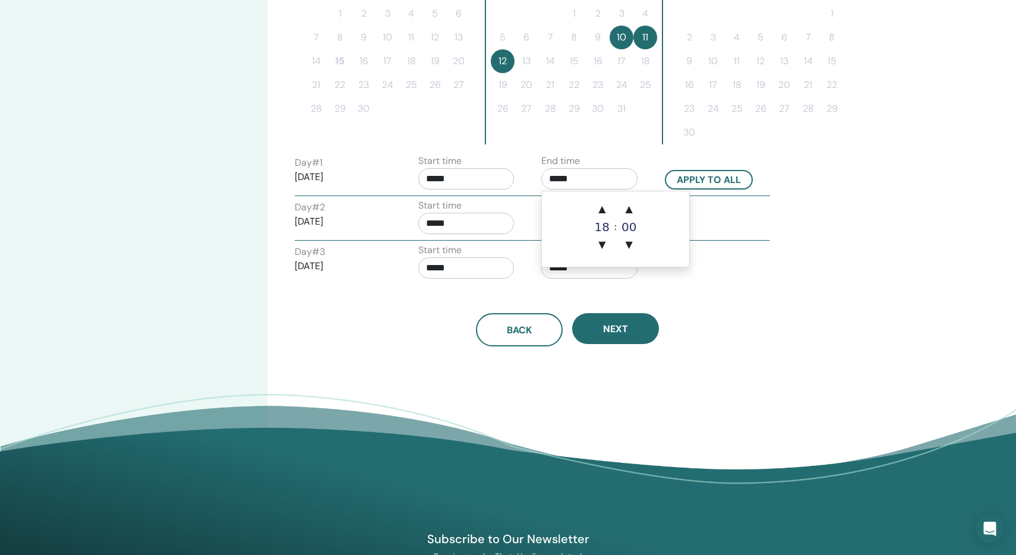
click at [733, 221] on div "Day # 2 2025/10/11 Start time ***** End time *****" at bounding box center [532, 219] width 493 height 42
click at [588, 228] on input "*****" at bounding box center [589, 223] width 96 height 21
click at [605, 290] on span "▼" at bounding box center [602, 289] width 24 height 24
type input "*****"
click at [717, 225] on div "Day # 2 2025/10/11 Start time ***** End time *****" at bounding box center [532, 219] width 493 height 42
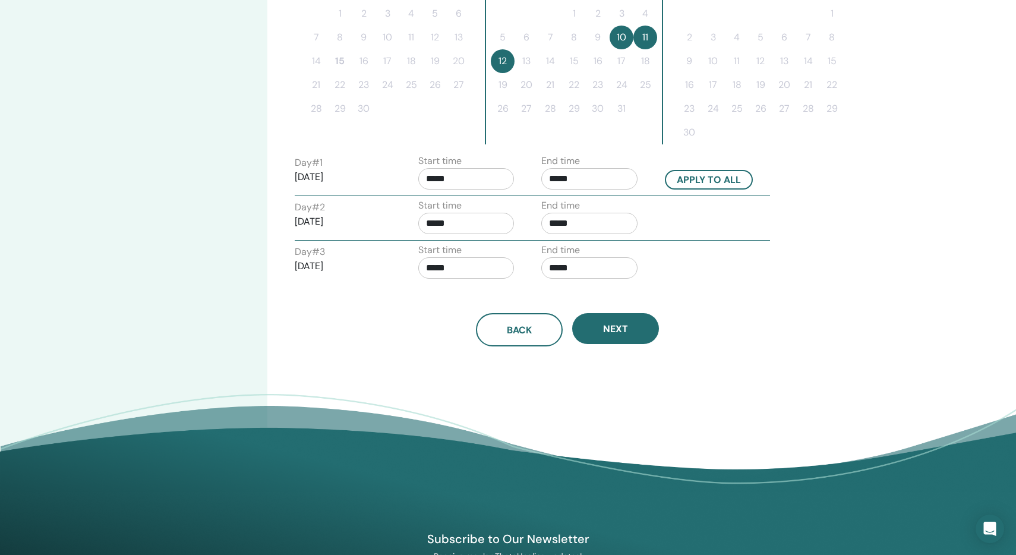
click at [578, 274] on input "*****" at bounding box center [589, 267] width 96 height 21
click at [600, 333] on span "▼" at bounding box center [602, 334] width 24 height 24
type input "*****"
click at [737, 243] on div "Day # 3 2025/10/12 Start time ***** End time *****" at bounding box center [532, 264] width 493 height 42
click at [642, 326] on button "Next" at bounding box center [615, 328] width 87 height 31
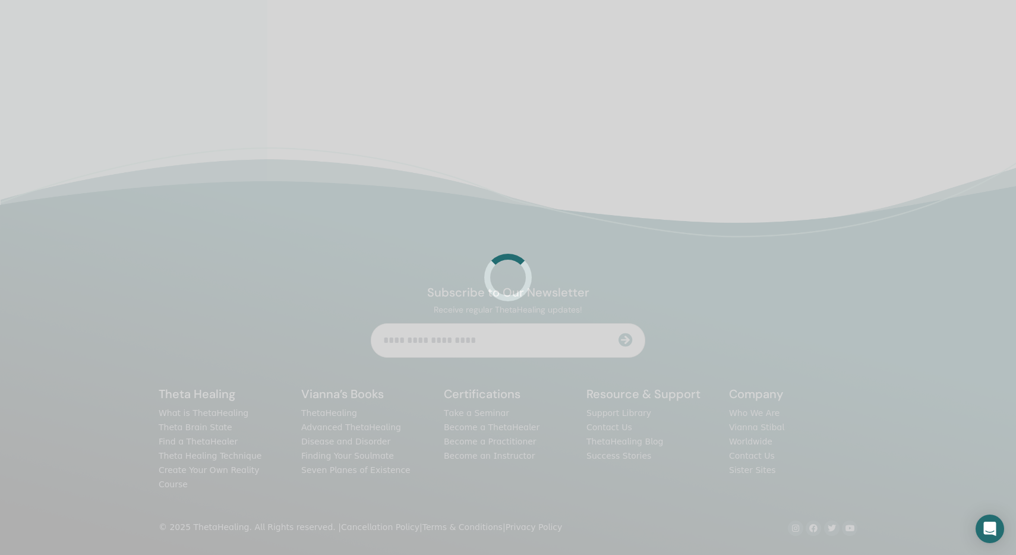
scroll to position [280, 0]
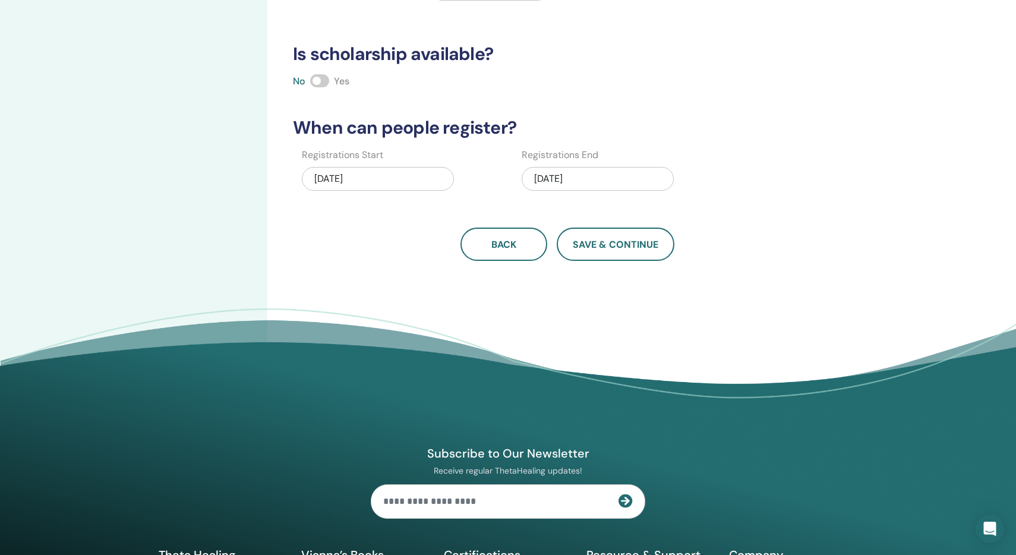
click at [323, 82] on span at bounding box center [319, 80] width 19 height 13
click at [613, 248] on span "Save & Continue" at bounding box center [616, 244] width 86 height 12
click at [582, 247] on span "Save & Continue" at bounding box center [616, 244] width 86 height 12
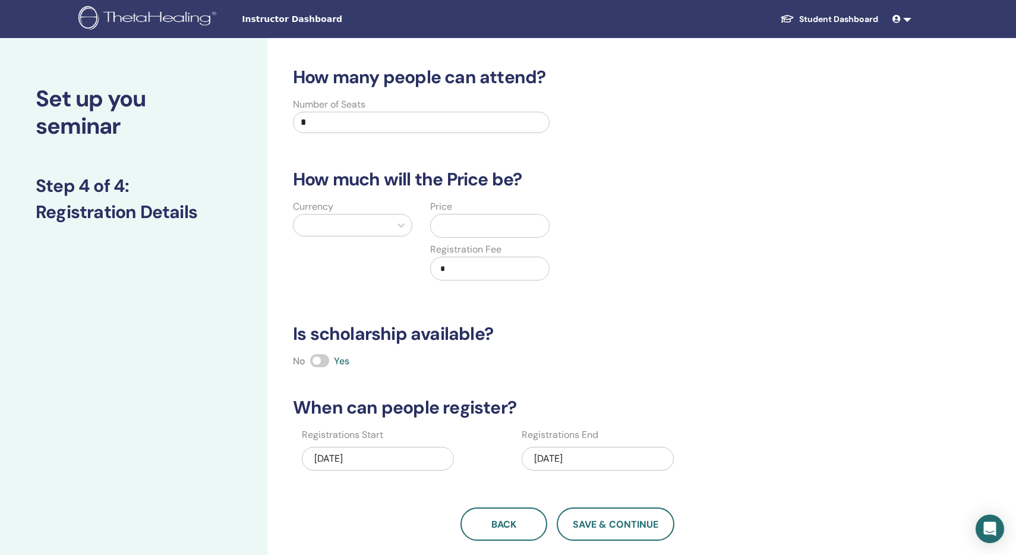
scroll to position [0, 0]
click at [465, 229] on input "text" at bounding box center [491, 225] width 113 height 23
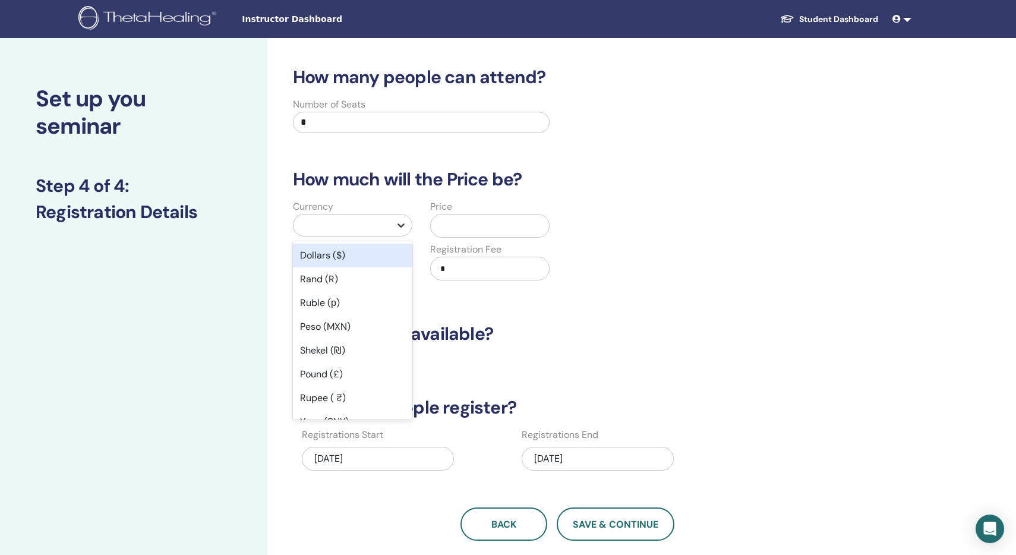
click at [404, 223] on icon at bounding box center [401, 225] width 12 height 12
type input "**"
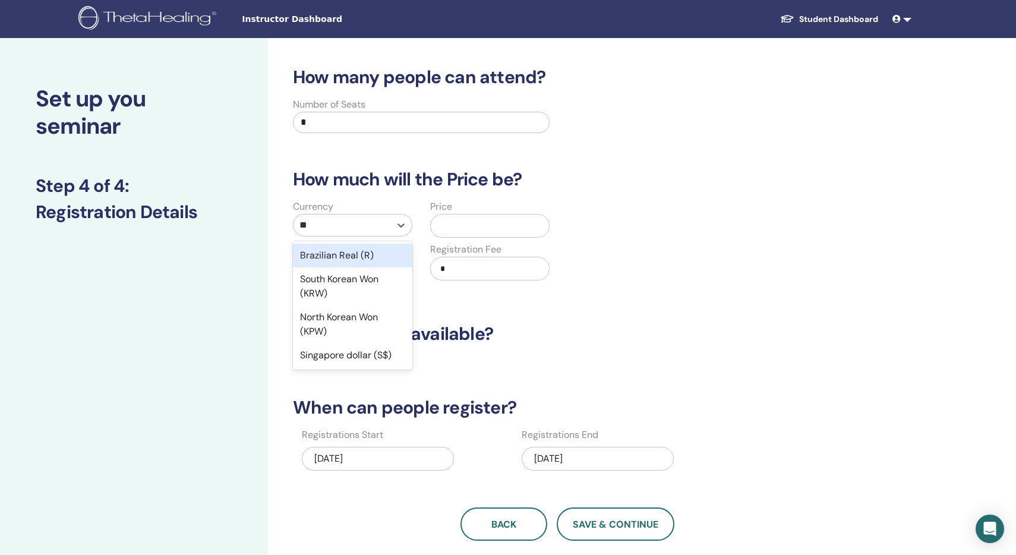
click at [376, 258] on div "Brazilian Real (R)" at bounding box center [352, 256] width 119 height 24
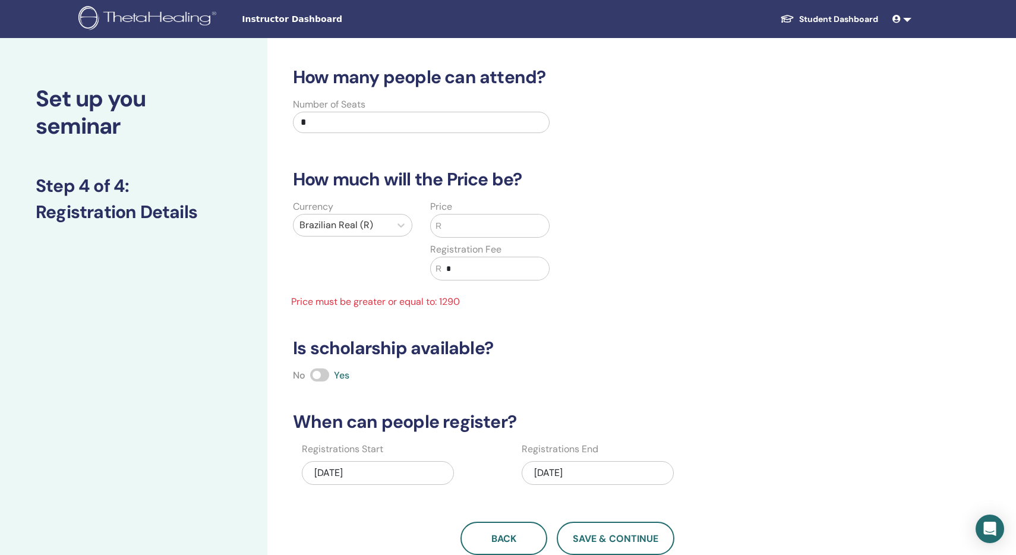
click at [463, 231] on input "text" at bounding box center [495, 225] width 108 height 23
click at [472, 267] on input "*" at bounding box center [495, 268] width 108 height 23
click at [488, 229] on input "text" at bounding box center [495, 225] width 108 height 23
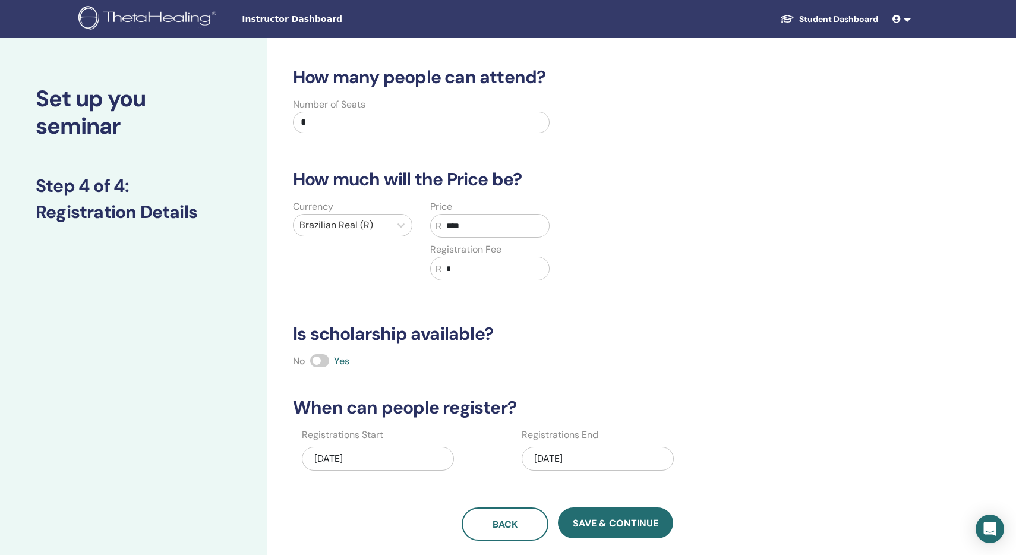
click at [489, 273] on input "*" at bounding box center [495, 268] width 108 height 23
click at [454, 228] on input "****" at bounding box center [495, 225] width 108 height 23
click at [481, 219] on input "****" at bounding box center [495, 225] width 108 height 23
type input "****"
click at [469, 263] on input "*" at bounding box center [495, 268] width 108 height 23
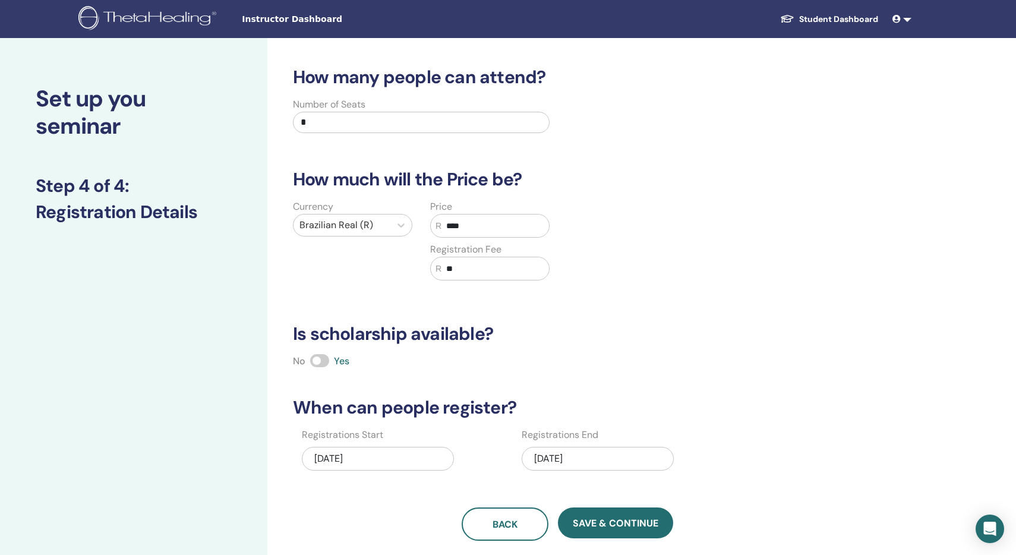
type input "*"
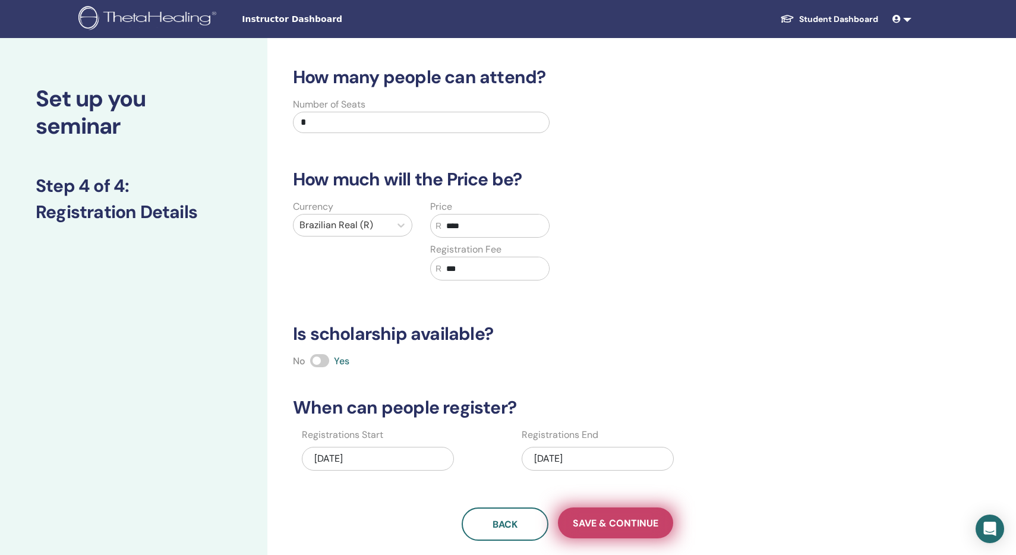
type input "***"
click at [611, 526] on span "Save & Continue" at bounding box center [616, 523] width 86 height 12
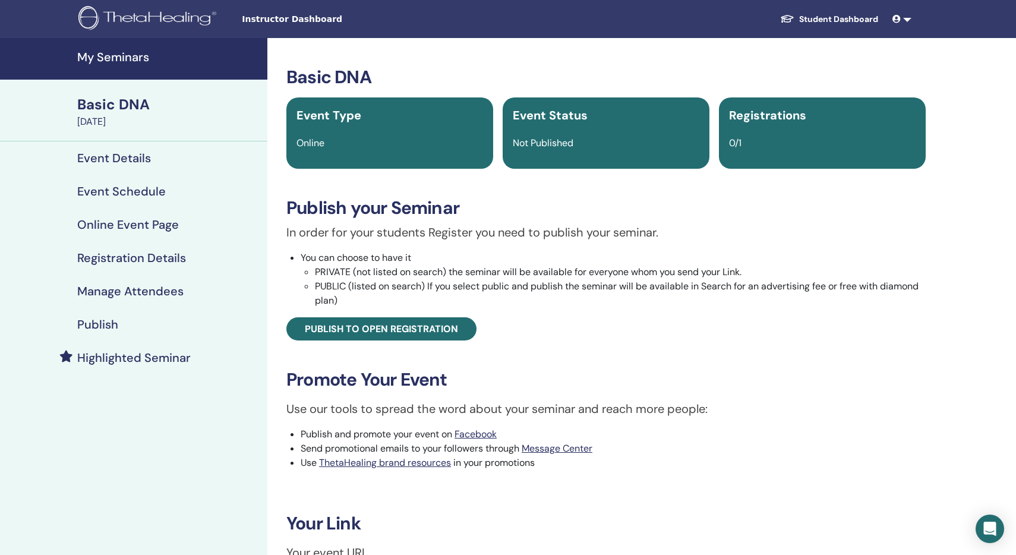
click at [124, 113] on div "Basic DNA" at bounding box center [168, 104] width 183 height 20
click at [144, 159] on h4 "Event Details" at bounding box center [114, 158] width 74 height 14
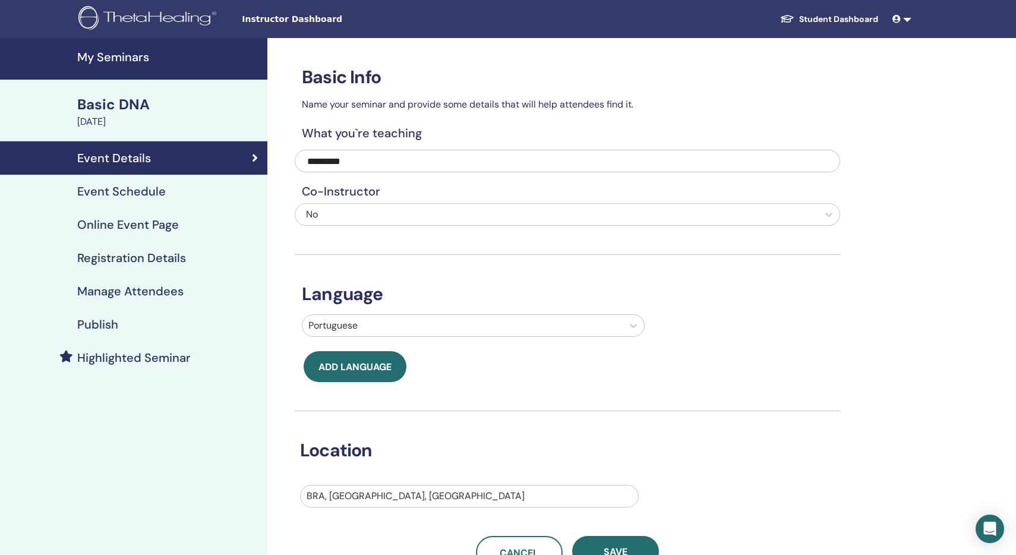
click at [132, 197] on h4 "Event Schedule" at bounding box center [121, 191] width 89 height 14
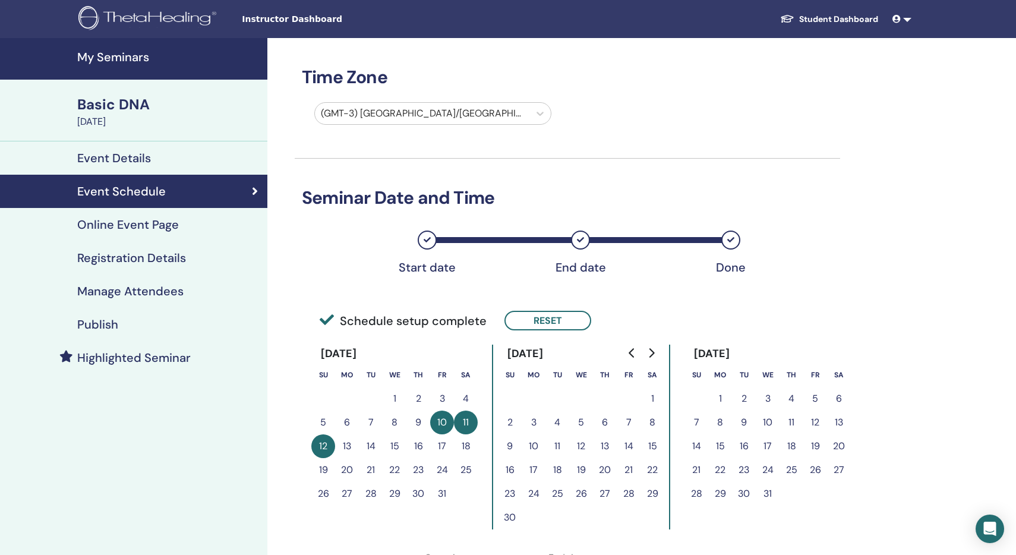
click at [129, 232] on link "Online Event Page" at bounding box center [133, 224] width 267 height 33
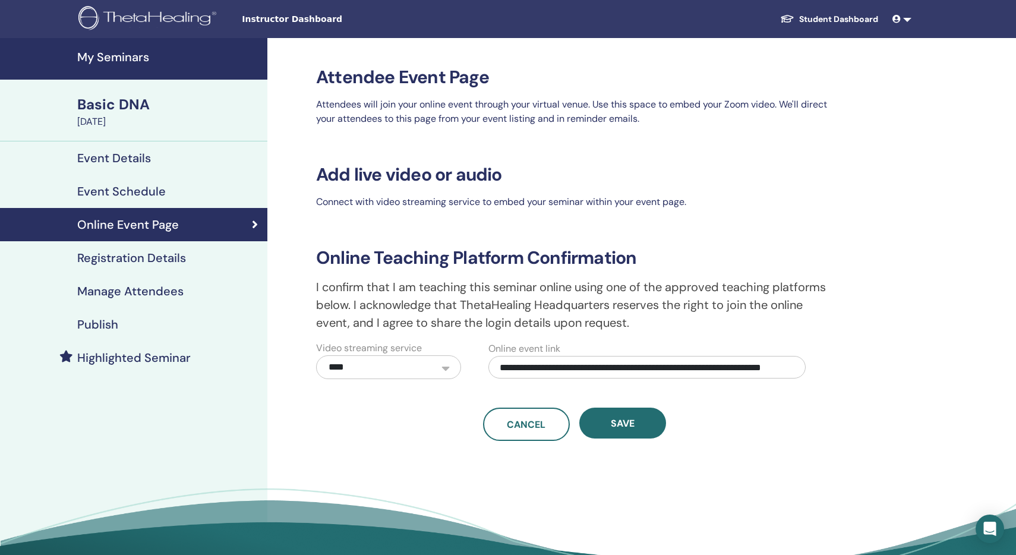
click at [125, 260] on h4 "Registration Details" at bounding box center [131, 258] width 109 height 14
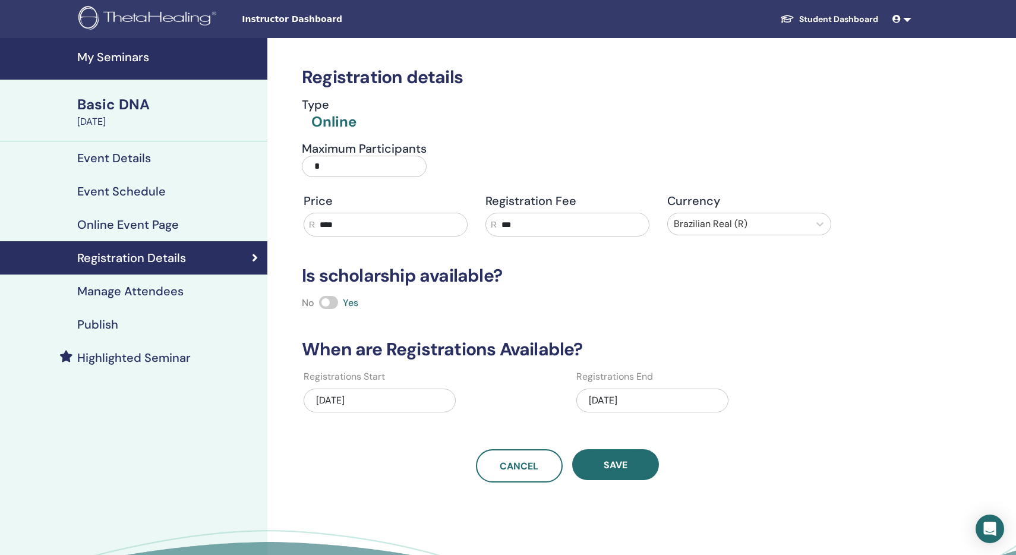
click at [132, 294] on h4 "Manage Attendees" at bounding box center [130, 291] width 106 height 14
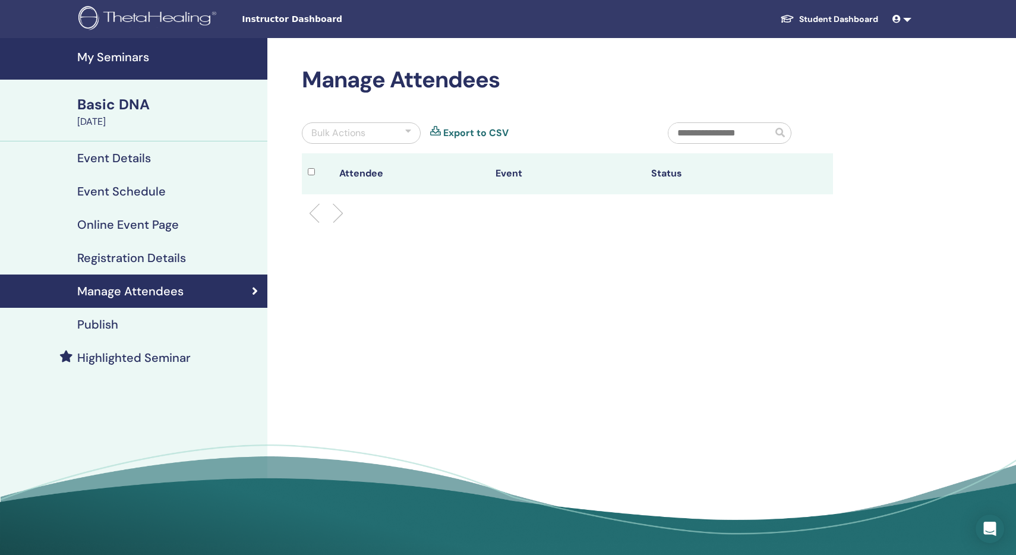
click at [110, 327] on h4 "Publish" at bounding box center [97, 324] width 41 height 14
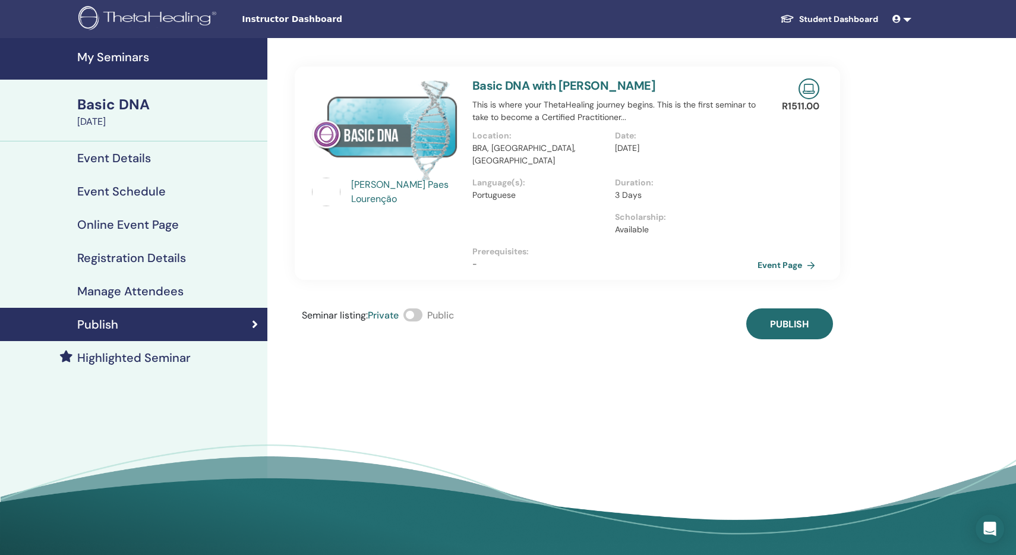
click at [903, 19] on link at bounding box center [902, 19] width 29 height 22
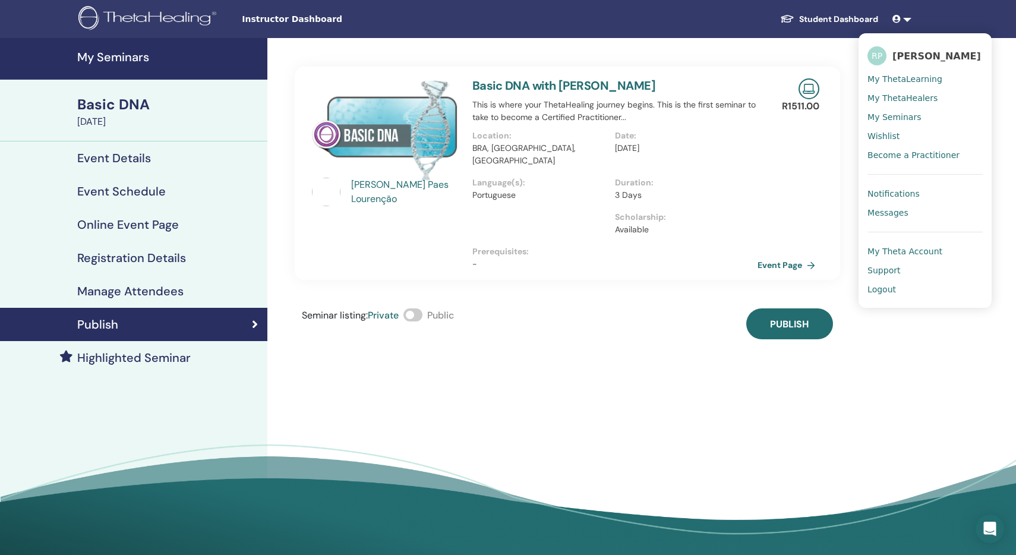
click at [812, 13] on link "Student Dashboard" at bounding box center [829, 19] width 117 height 22
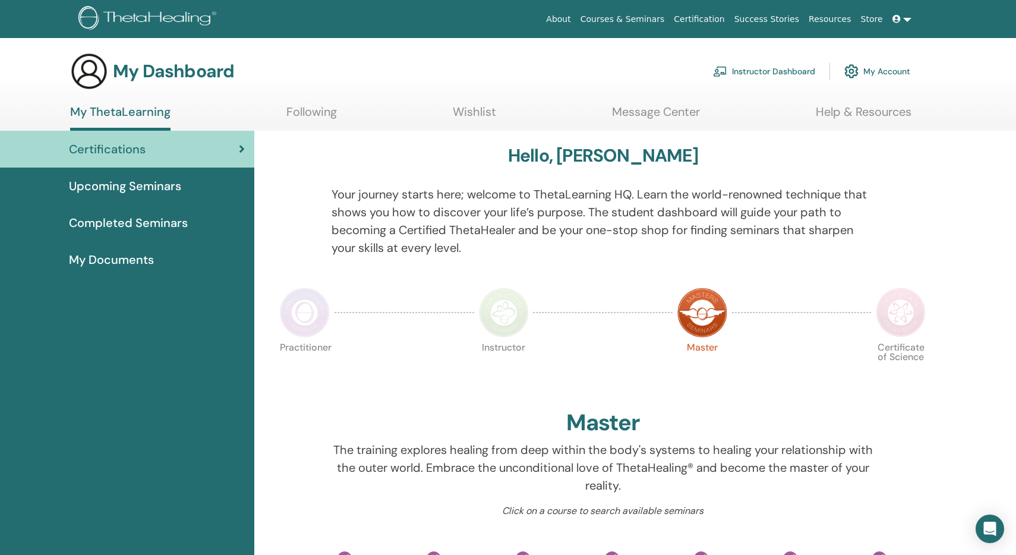
click at [659, 18] on link "Courses & Seminars" at bounding box center [623, 19] width 94 height 22
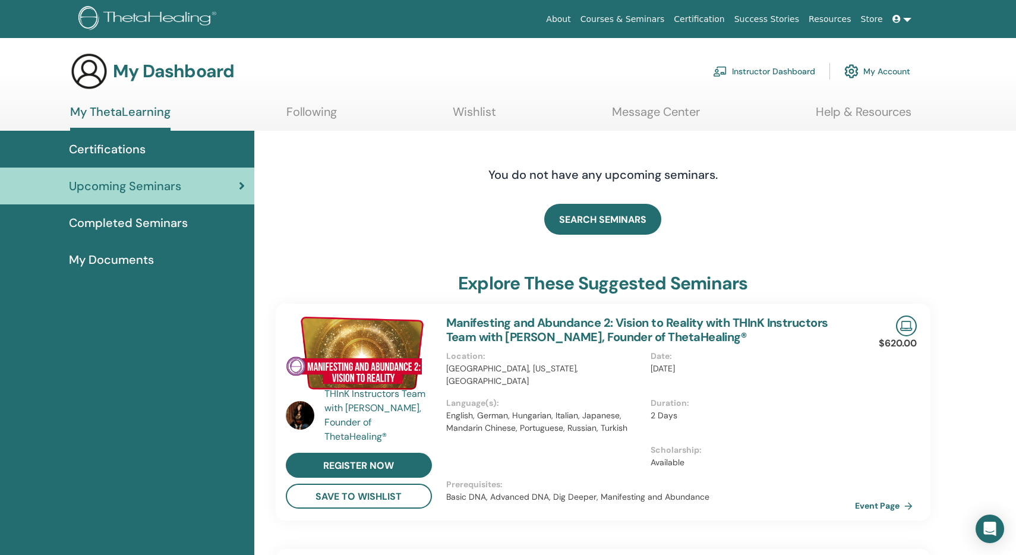
click at [755, 74] on link "Instructor Dashboard" at bounding box center [764, 71] width 102 height 26
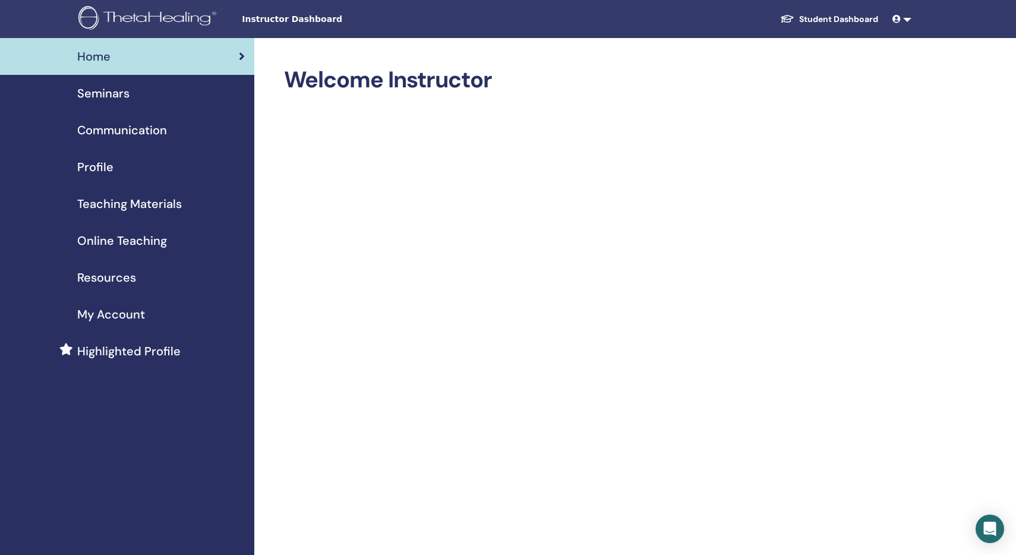
click at [124, 91] on span "Seminars" at bounding box center [103, 93] width 52 height 18
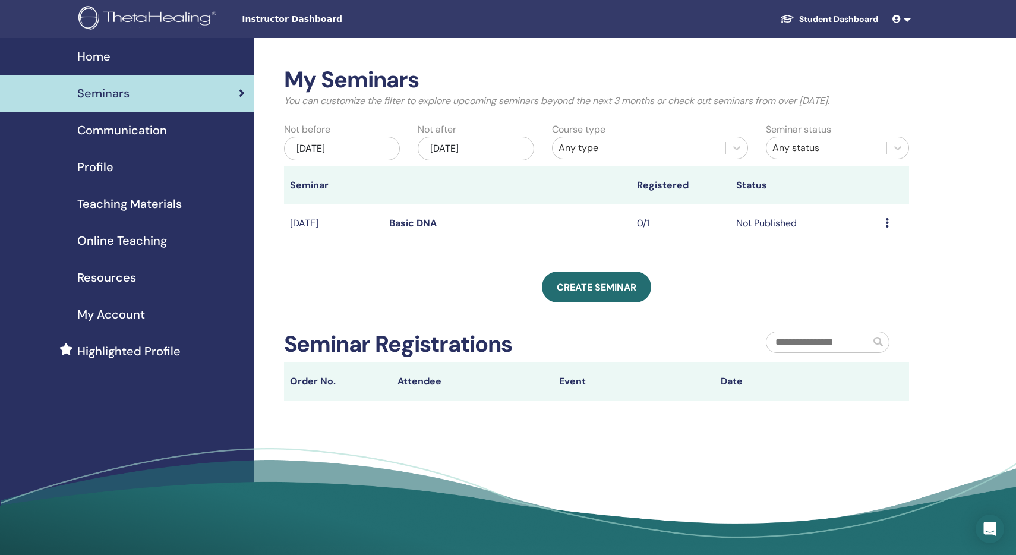
click at [882, 221] on td "Preview Edit Attendees Cancel" at bounding box center [894, 223] width 30 height 39
click at [886, 223] on icon at bounding box center [887, 223] width 4 height 10
click at [866, 248] on li "Edit" at bounding box center [866, 251] width 64 height 18
click at [886, 220] on icon at bounding box center [887, 223] width 4 height 10
click at [853, 250] on link "Edit" at bounding box center [850, 247] width 17 height 12
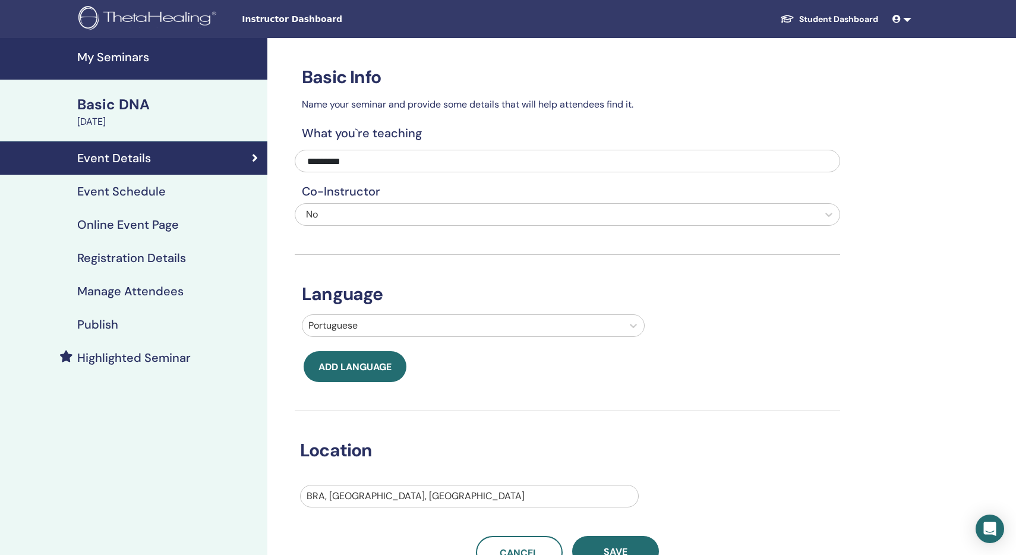
click at [415, 495] on div at bounding box center [470, 496] width 326 height 17
click at [396, 498] on div at bounding box center [470, 496] width 326 height 17
click at [388, 495] on div at bounding box center [470, 496] width 326 height 17
drag, startPoint x: 411, startPoint y: 495, endPoint x: 321, endPoint y: 479, distance: 91.1
click at [316, 479] on div "Location Select is focused ,type to refine list, press Down to open the menu, […" at bounding box center [558, 459] width 545 height 96
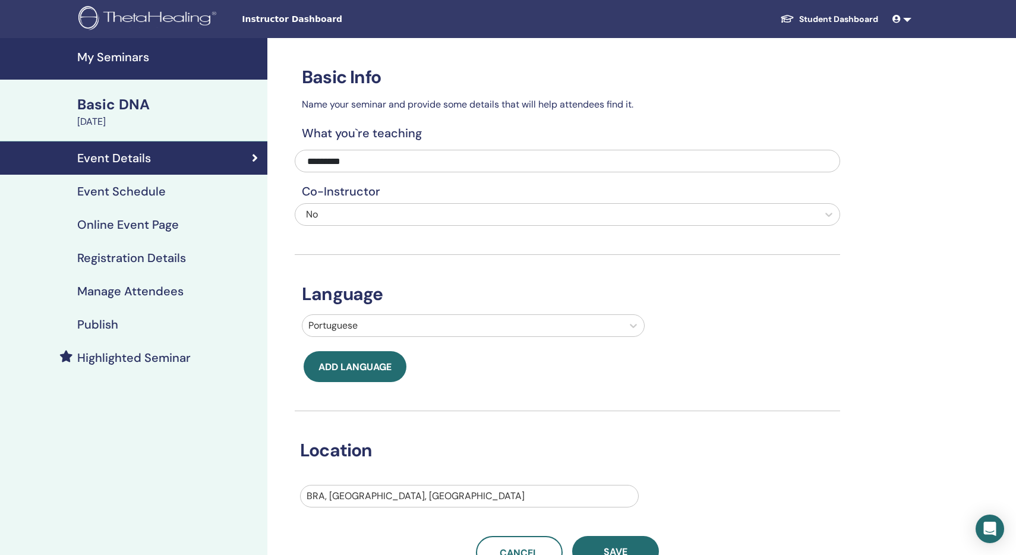
click at [681, 446] on h3 "Location" at bounding box center [558, 450] width 531 height 21
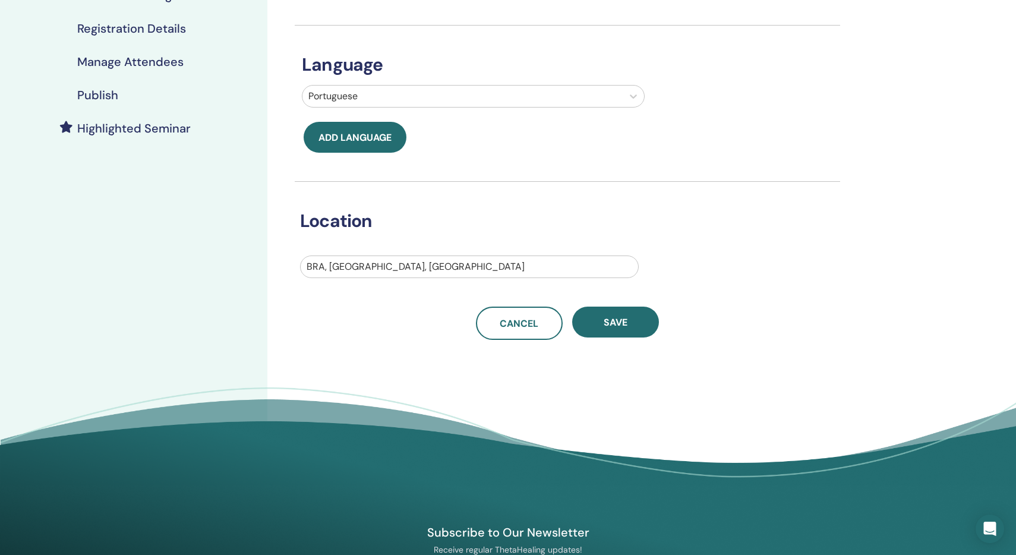
scroll to position [230, 0]
click at [432, 265] on div at bounding box center [470, 266] width 326 height 17
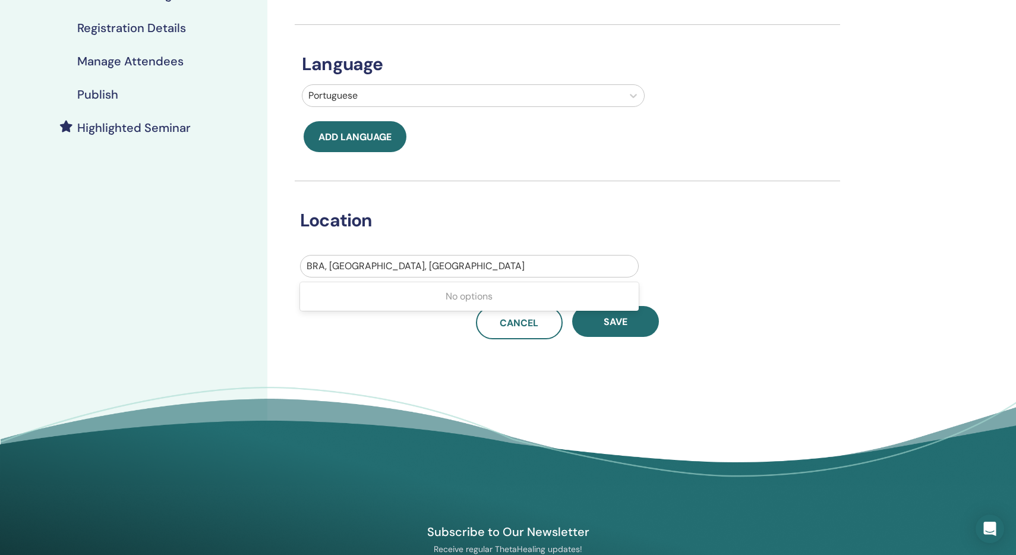
click at [410, 262] on div at bounding box center [470, 266] width 326 height 17
click at [696, 228] on h3 "Location" at bounding box center [558, 220] width 531 height 21
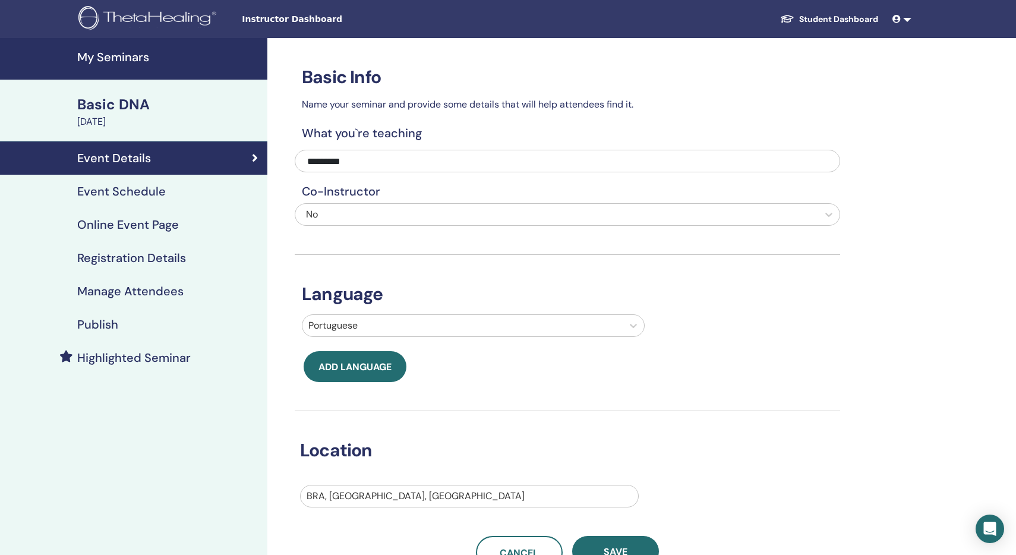
scroll to position [0, 0]
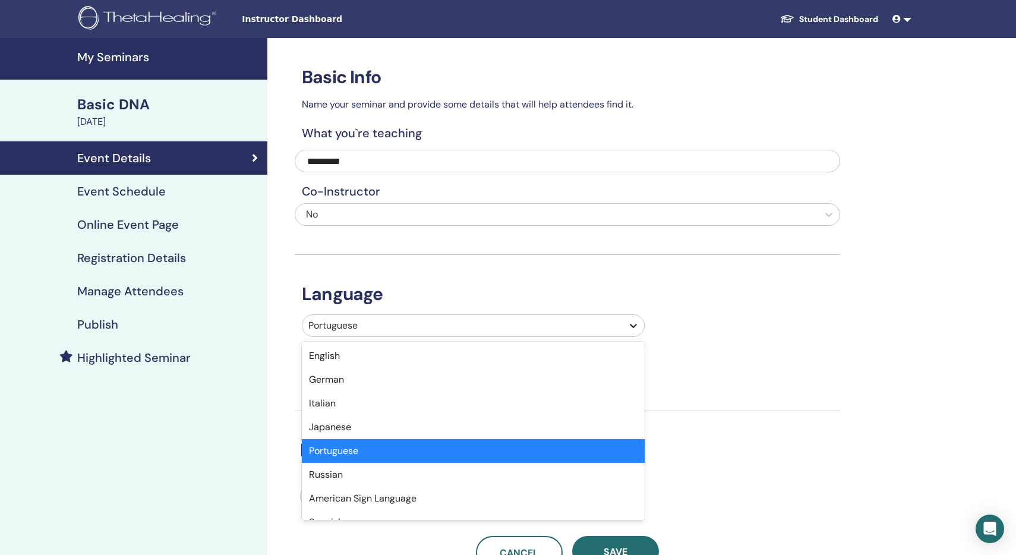
click at [634, 326] on icon at bounding box center [633, 326] width 12 height 12
click at [468, 455] on div "Portuguese" at bounding box center [473, 451] width 343 height 24
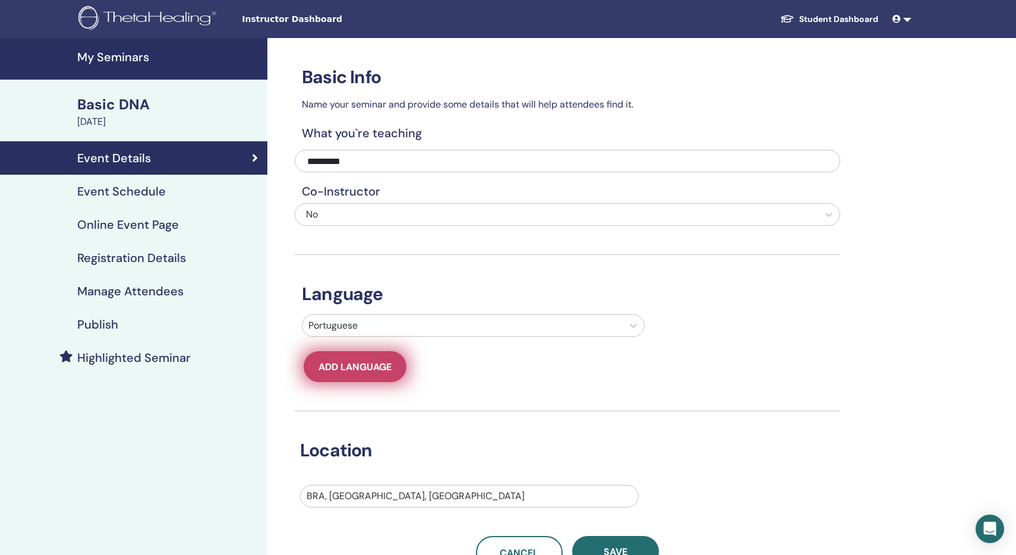
click at [375, 371] on span "Add language" at bounding box center [354, 367] width 73 height 12
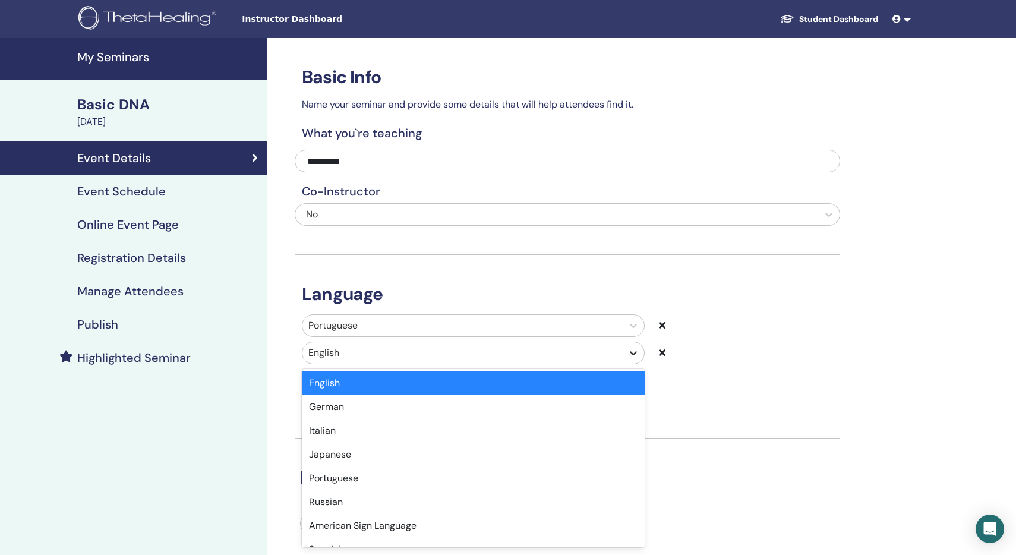
click at [635, 355] on icon at bounding box center [633, 353] width 12 height 12
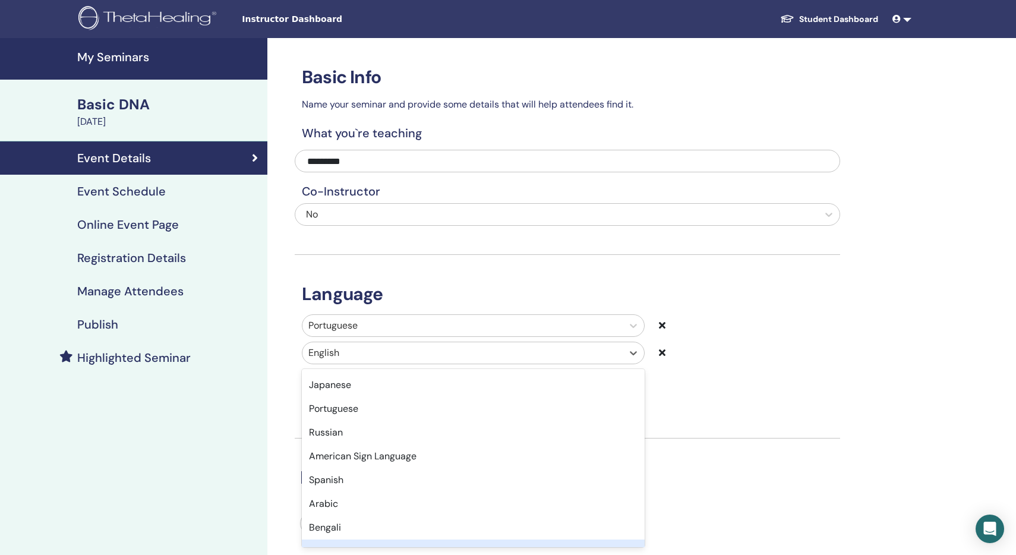
scroll to position [117, 0]
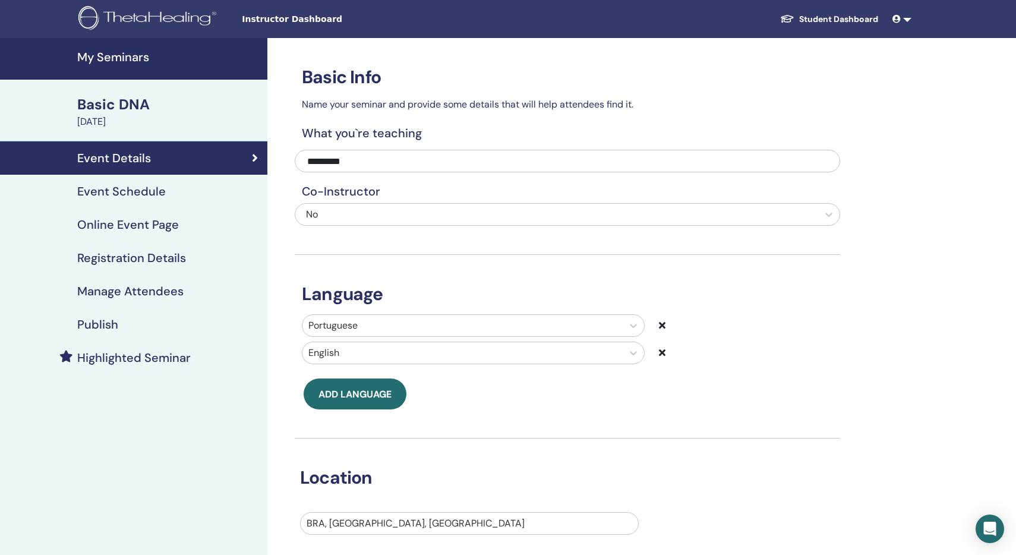
click at [731, 417] on div "Basic Info Name your seminar and provide some details that will help attendees …" at bounding box center [567, 317] width 545 height 558
click at [664, 355] on icon at bounding box center [662, 353] width 7 height 10
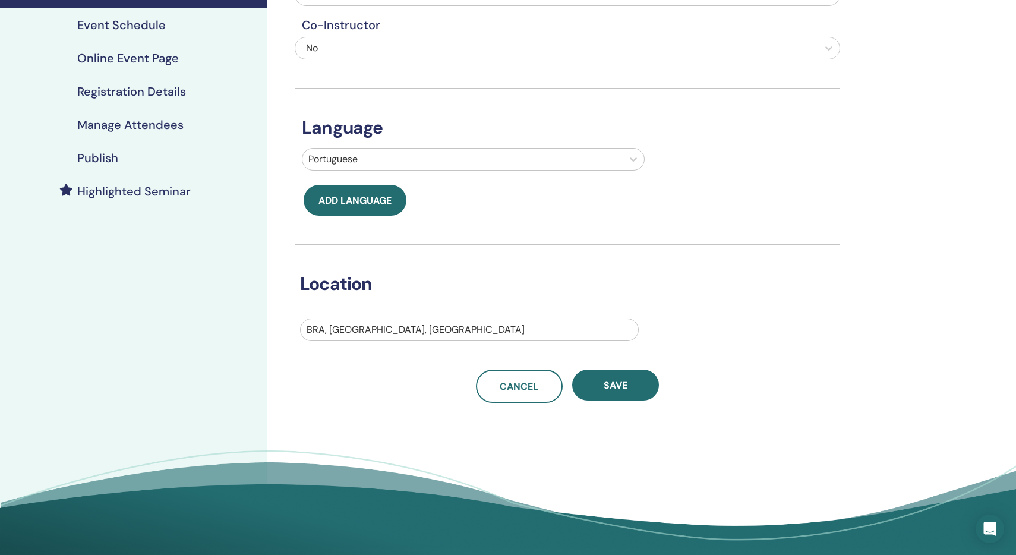
scroll to position [173, 0]
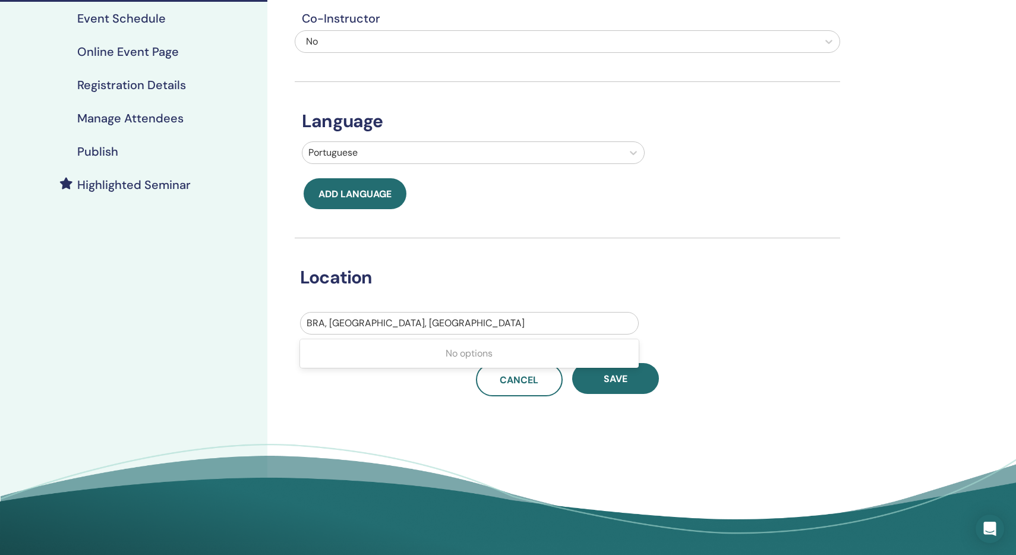
click at [447, 321] on div at bounding box center [470, 323] width 326 height 17
click at [321, 322] on div "BRA, [GEOGRAPHIC_DATA], [GEOGRAPHIC_DATA]" at bounding box center [470, 323] width 326 height 14
click at [379, 321] on div "BRA, [GEOGRAPHIC_DATA], [GEOGRAPHIC_DATA]" at bounding box center [470, 323] width 326 height 14
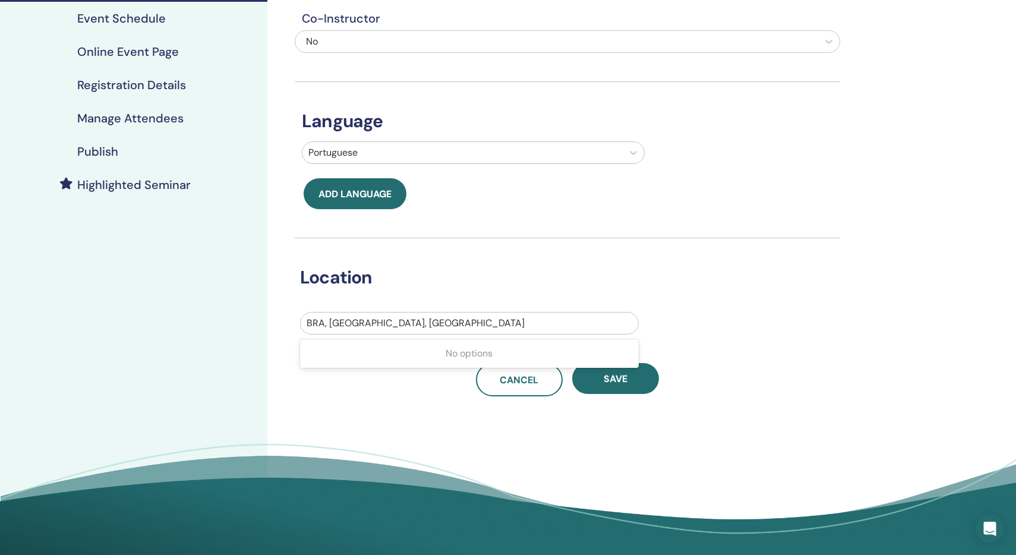
click at [379, 321] on div "BRA, [GEOGRAPHIC_DATA], [GEOGRAPHIC_DATA]" at bounding box center [470, 323] width 326 height 14
click at [523, 393] on link "Cancel" at bounding box center [519, 379] width 87 height 33
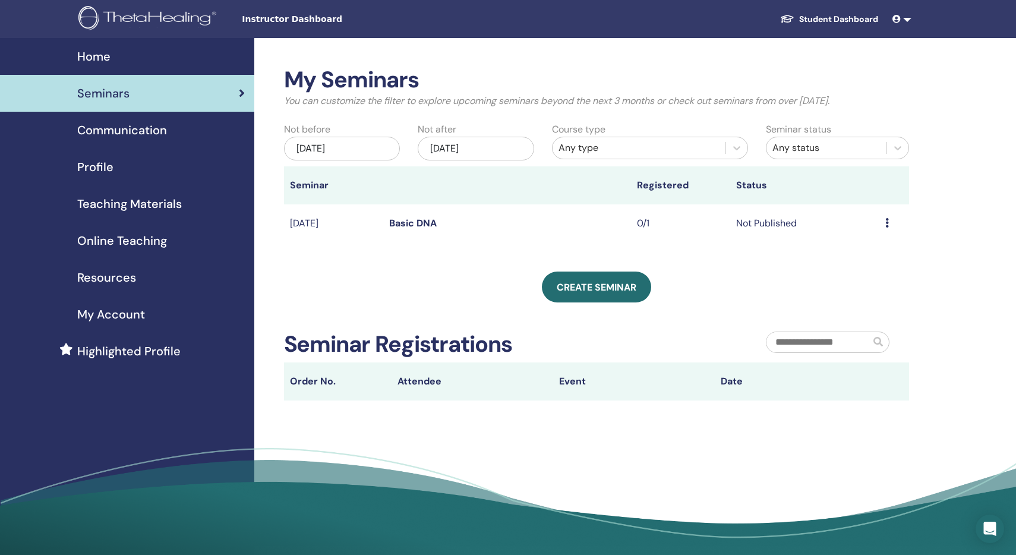
click at [889, 223] on div "Preview Edit Attendees Cancel" at bounding box center [894, 223] width 18 height 14
click at [872, 291] on p "Cancel" at bounding box center [867, 286] width 45 height 14
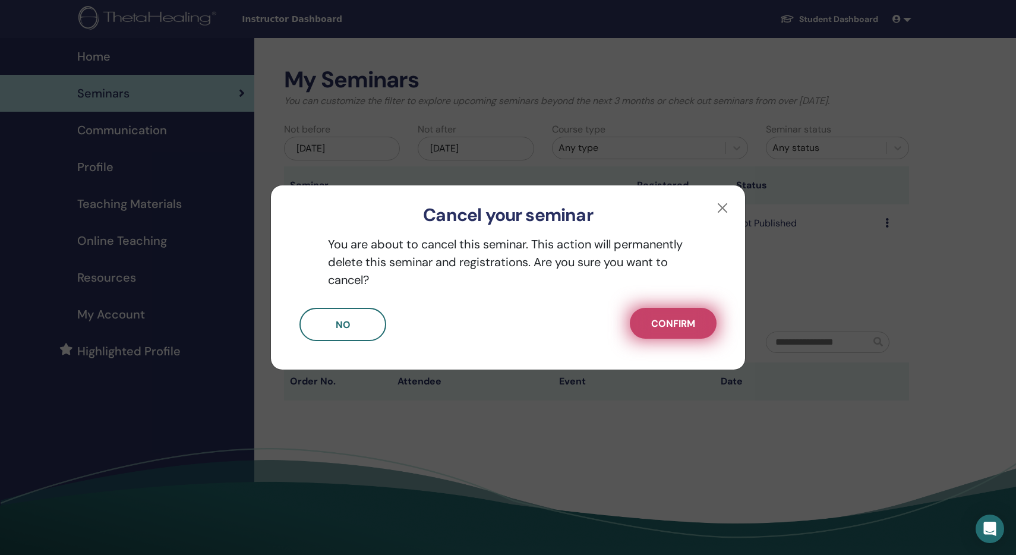
click at [693, 319] on span "Confirm" at bounding box center [673, 323] width 44 height 12
